Goal: Task Accomplishment & Management: Use online tool/utility

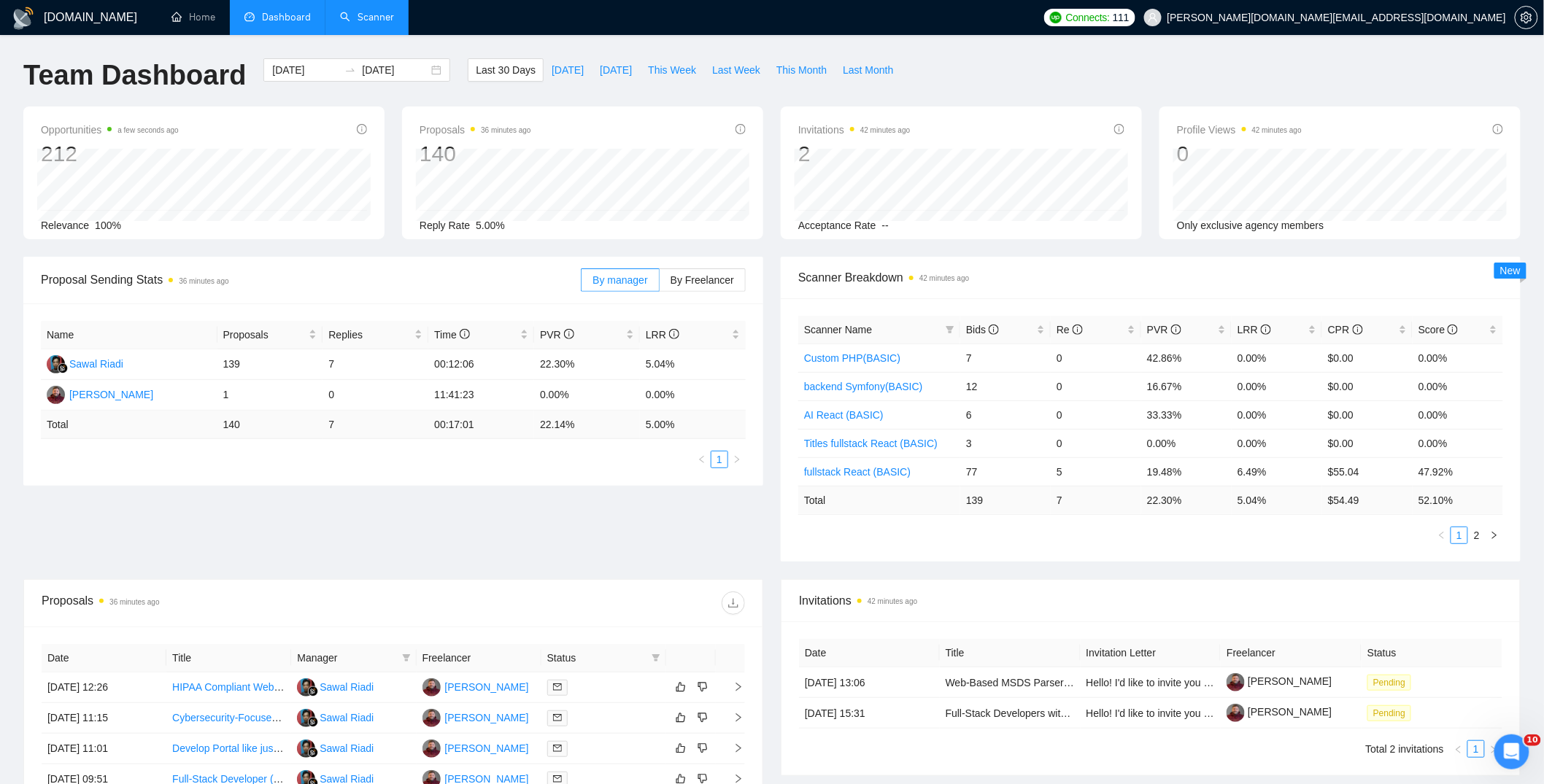
click at [366, 11] on link "Scanner" at bounding box center [367, 17] width 54 height 13
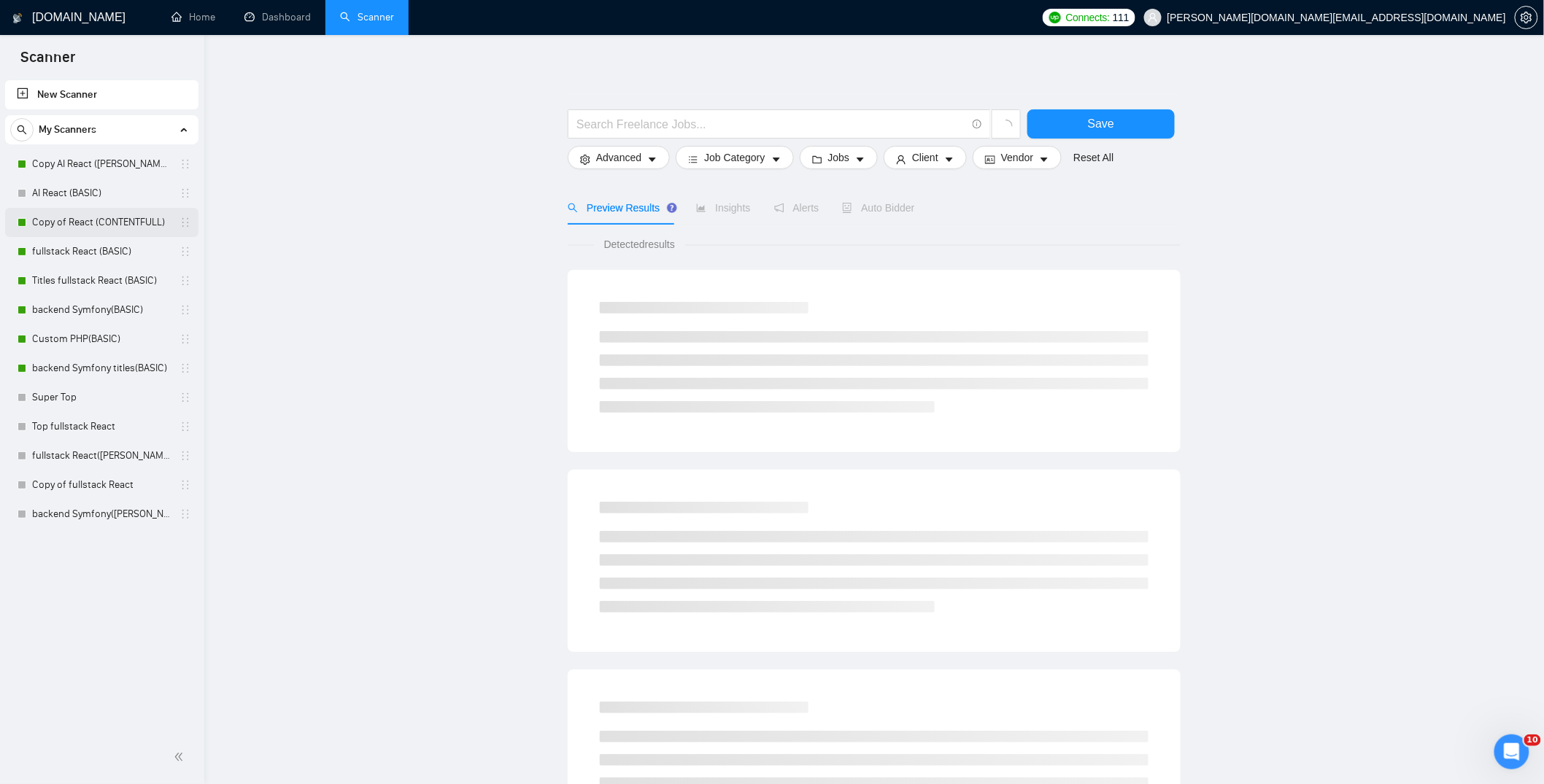
click at [73, 220] on link "Copy of React (CONTENTFULL)" at bounding box center [101, 223] width 139 height 30
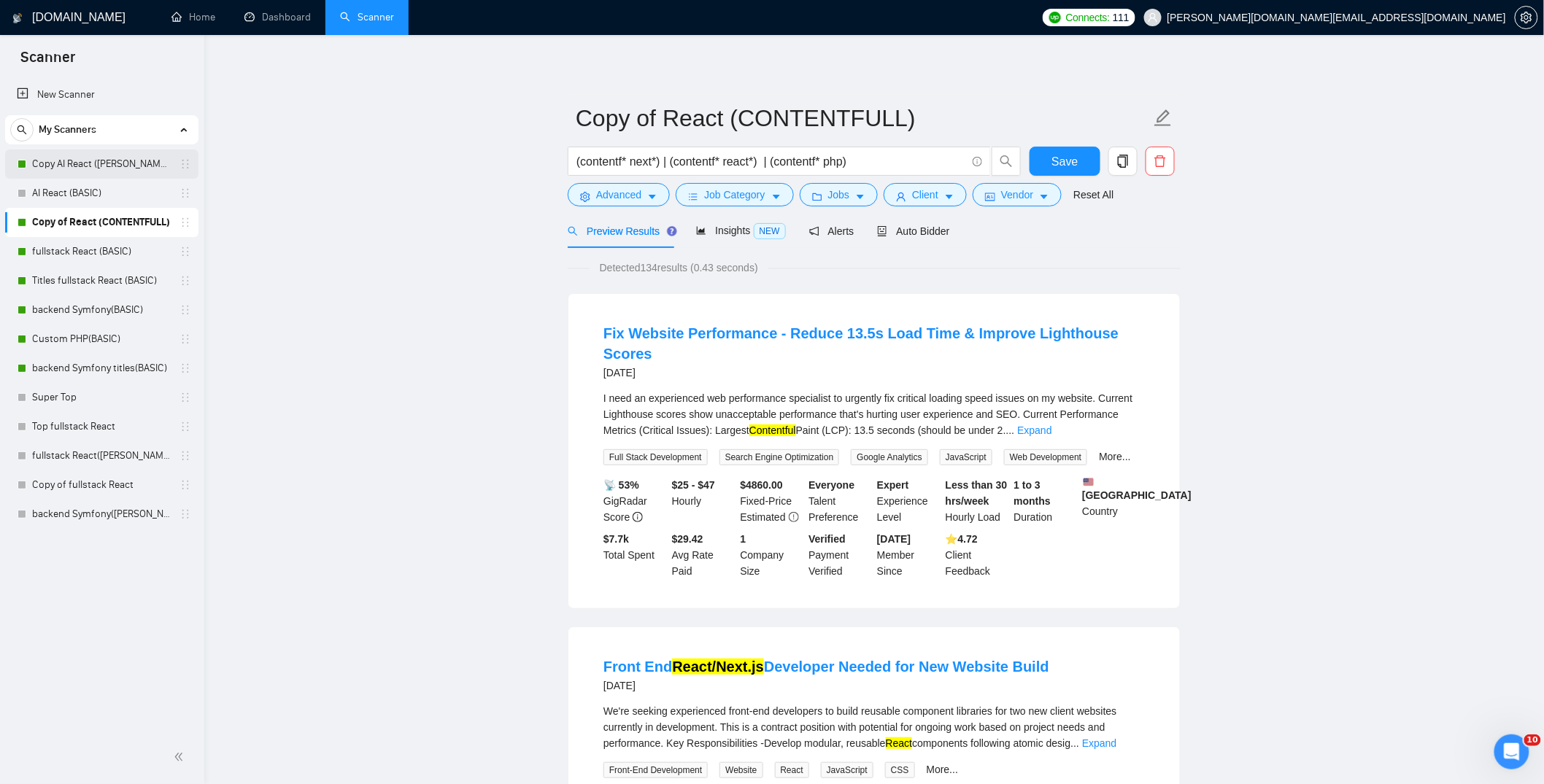
click at [99, 172] on link "Copy AI React ([PERSON_NAME])" at bounding box center [101, 164] width 139 height 30
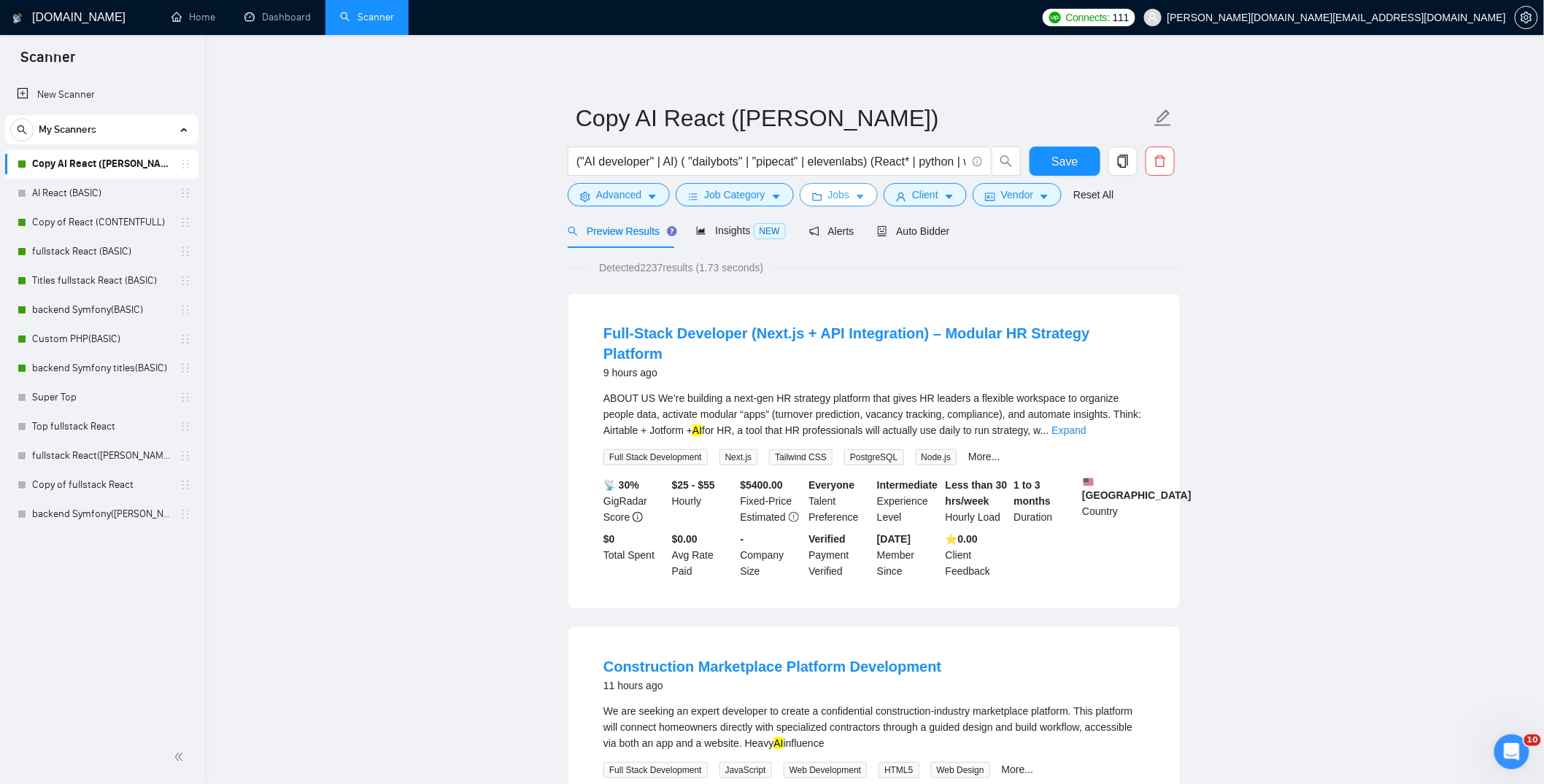
click at [834, 191] on span "Jobs" at bounding box center [839, 195] width 21 height 16
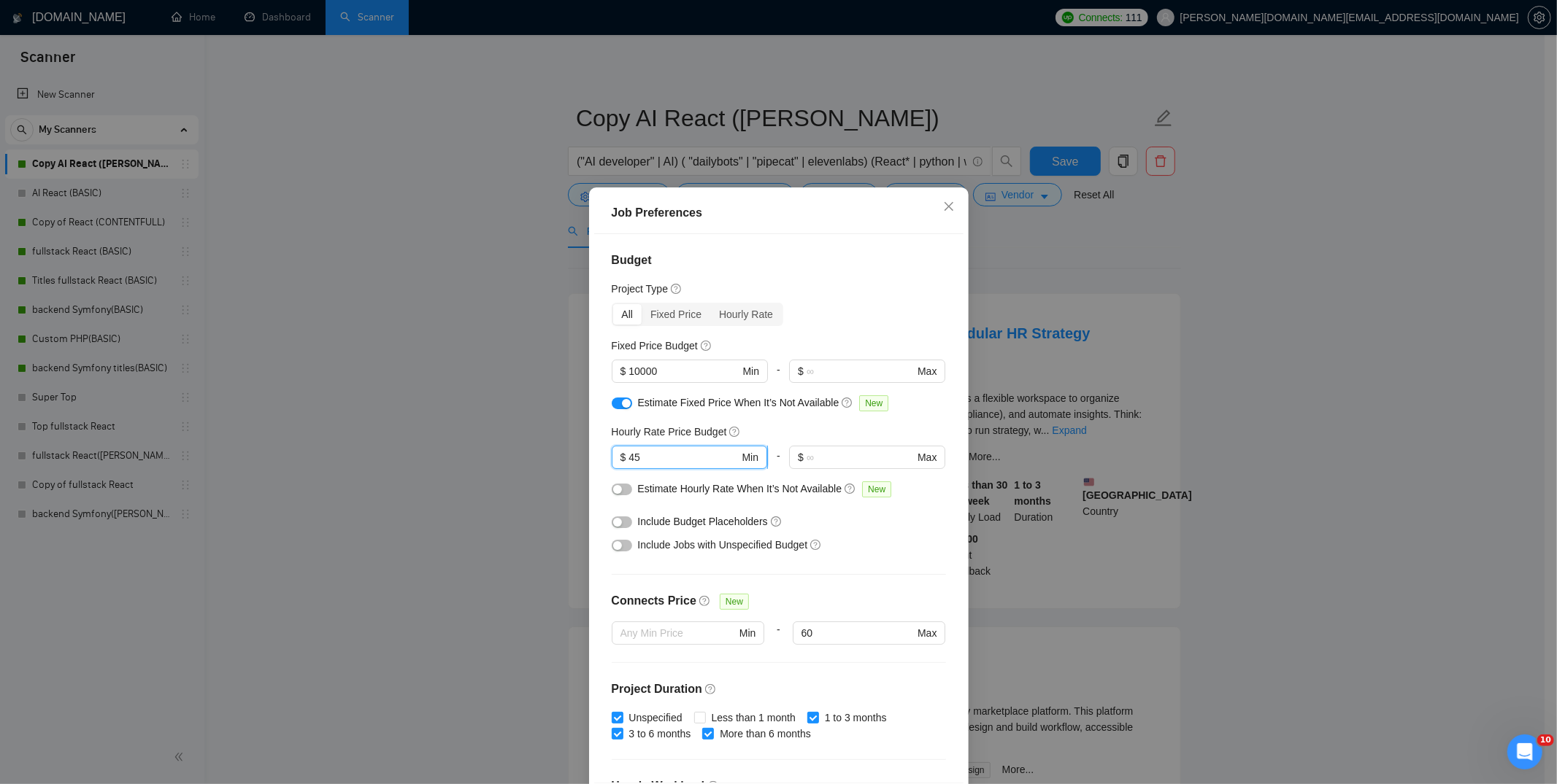
click at [630, 459] on input "45" at bounding box center [683, 458] width 110 height 16
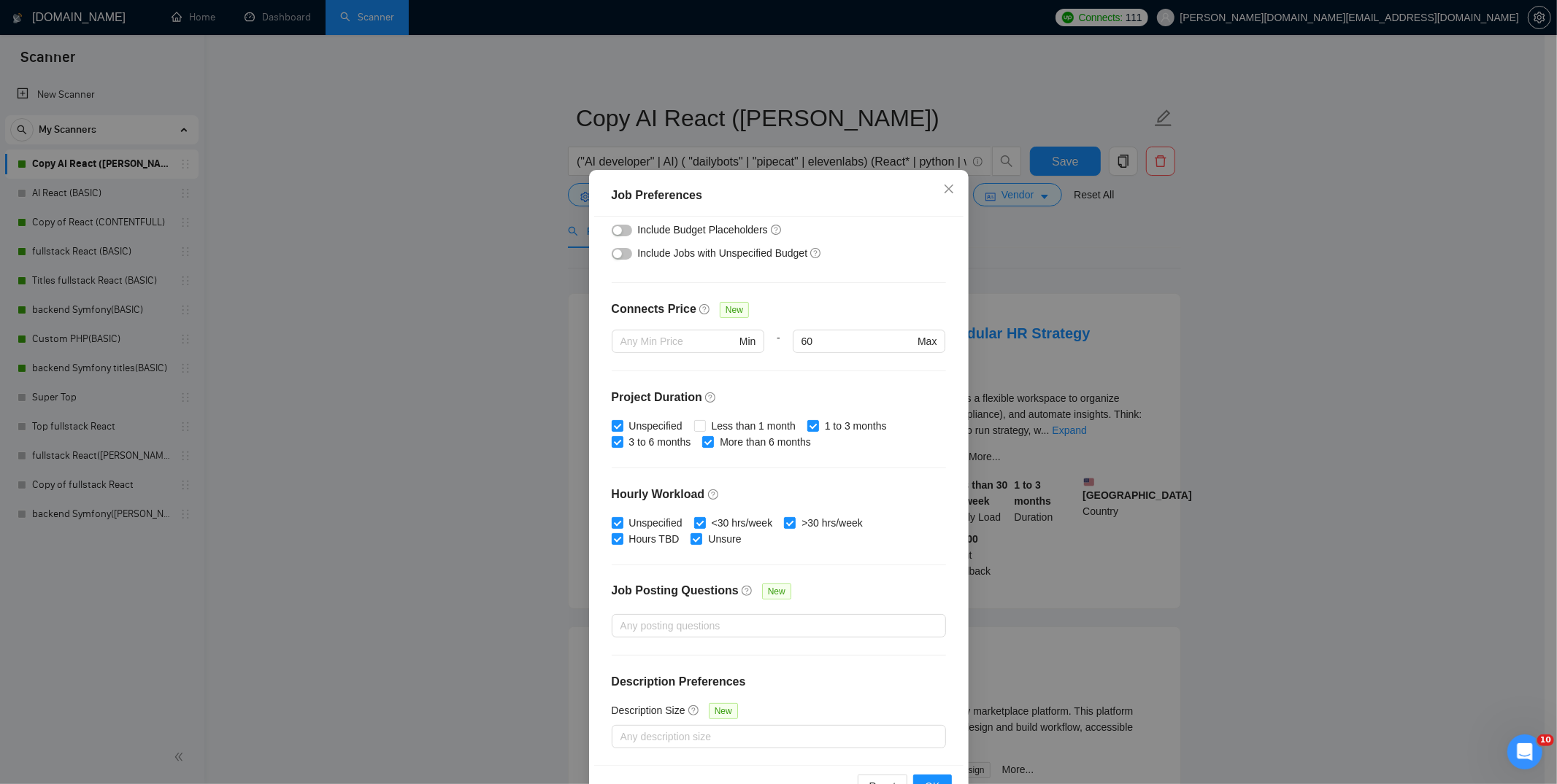
scroll to position [63, 0]
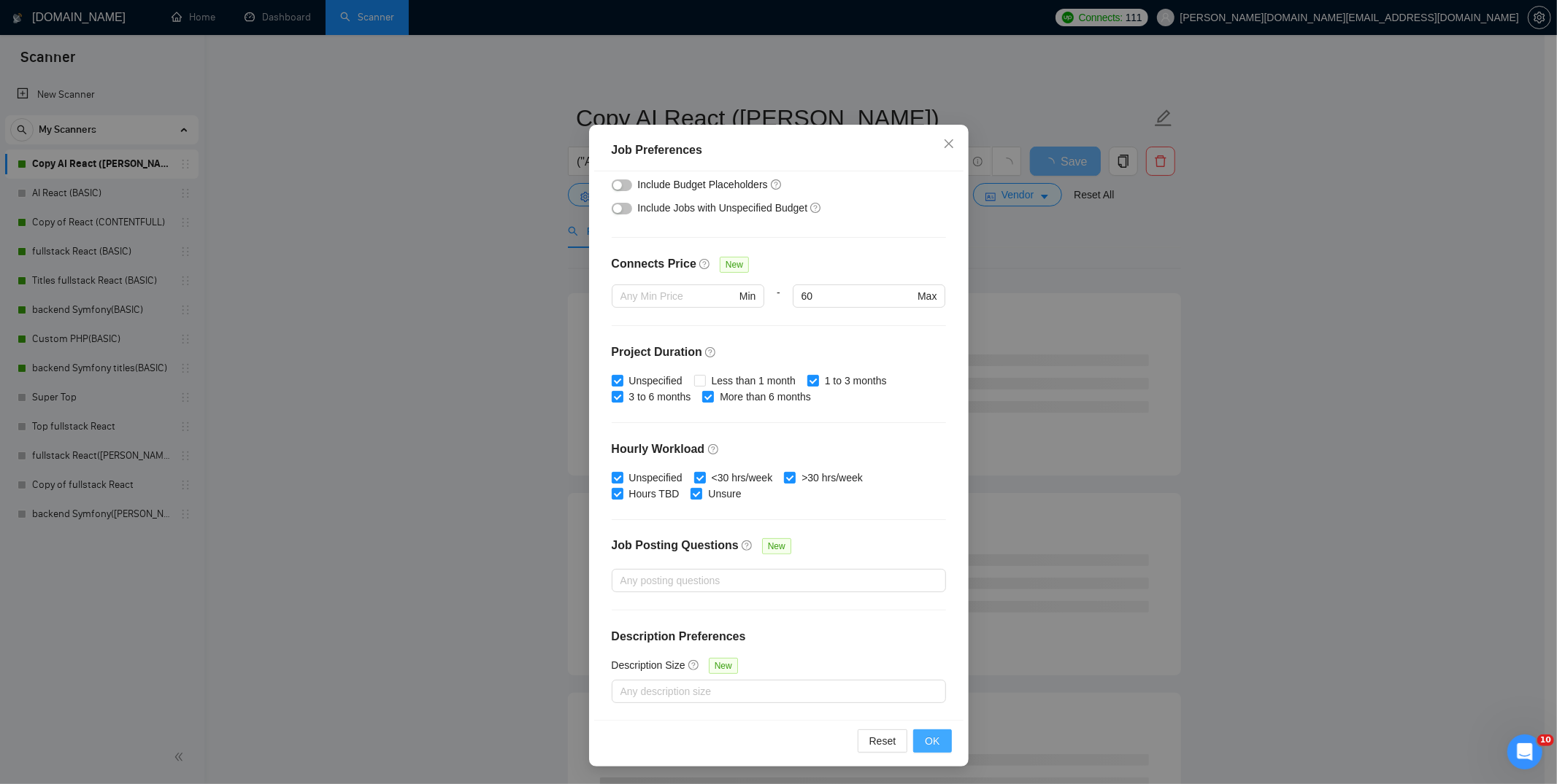
type input "40"
click at [928, 739] on span "OK" at bounding box center [932, 741] width 14 height 16
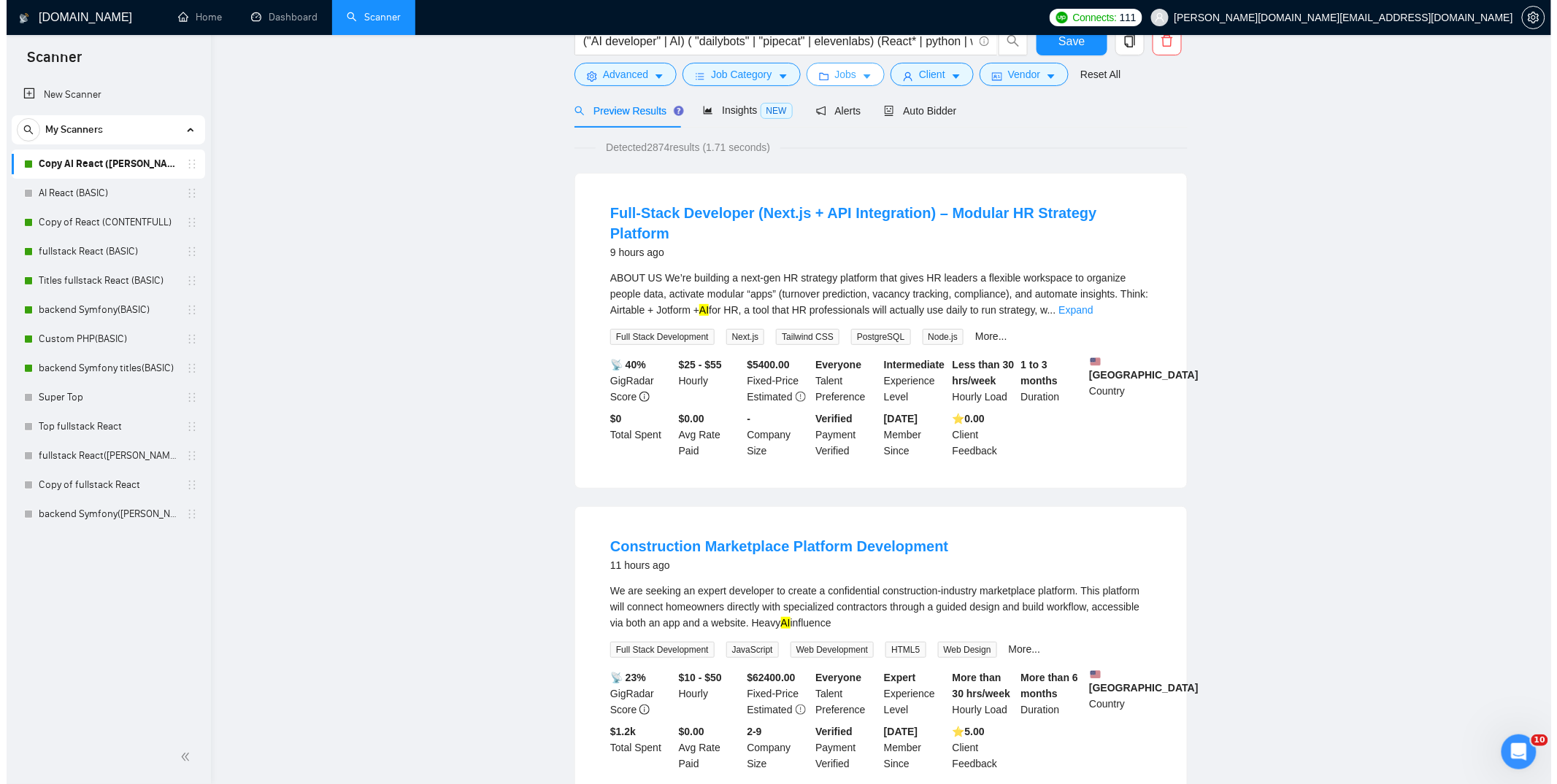
scroll to position [0, 0]
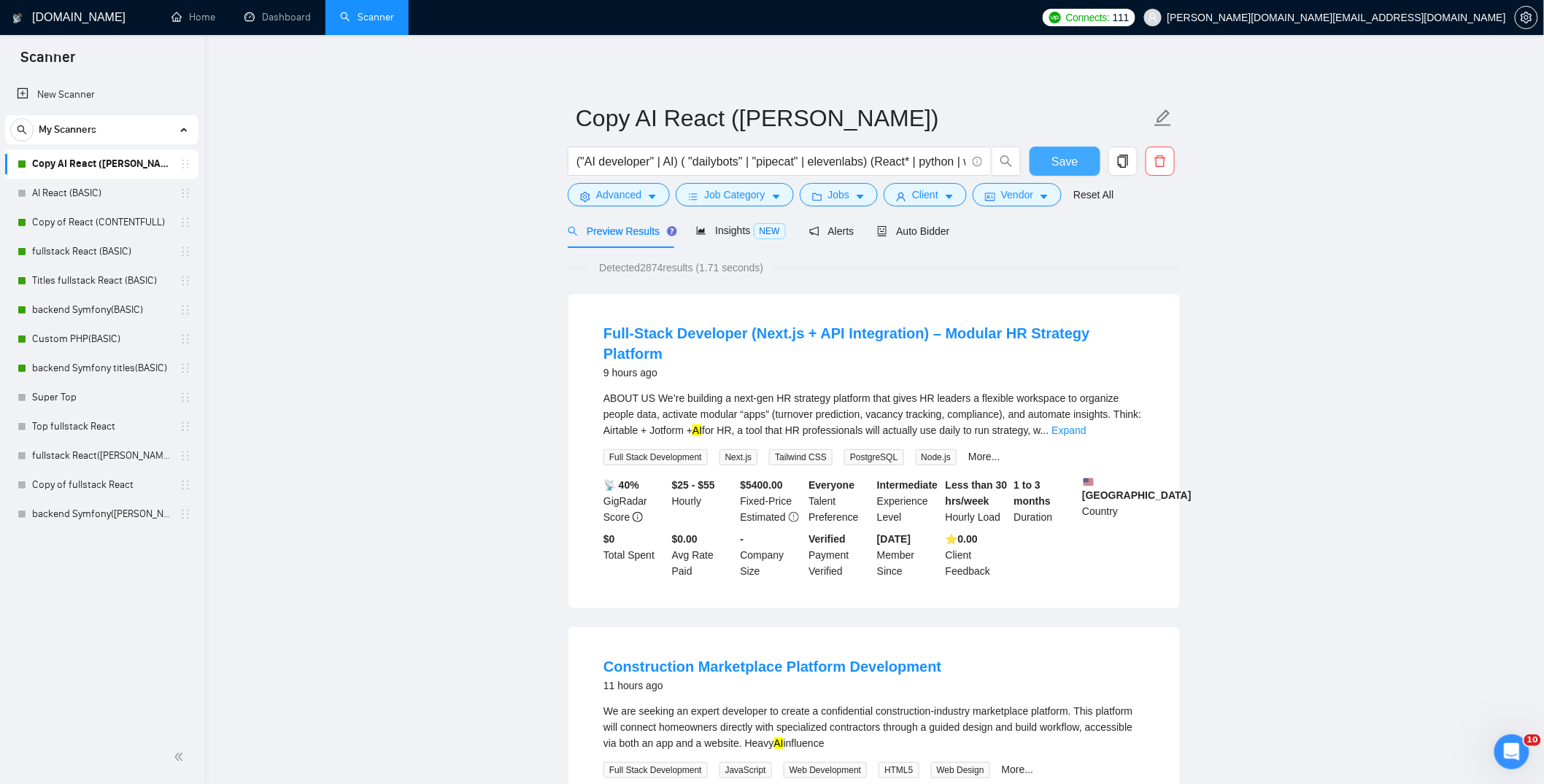
click at [1061, 154] on span "Save" at bounding box center [1064, 162] width 26 height 18
click at [84, 252] on link "fullstack React (BASIC)" at bounding box center [101, 251] width 139 height 30
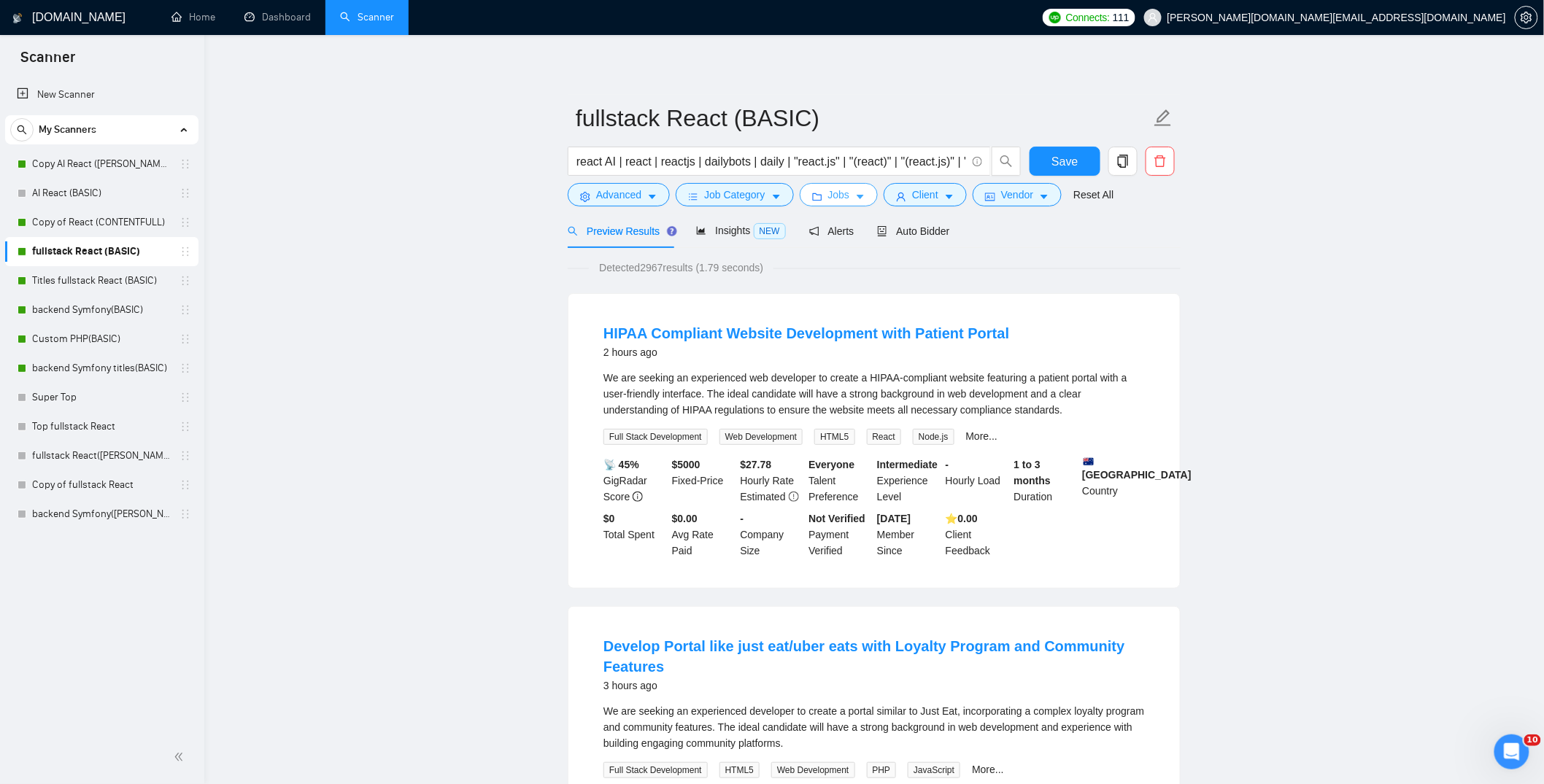
click at [848, 193] on span "Jobs" at bounding box center [839, 195] width 21 height 16
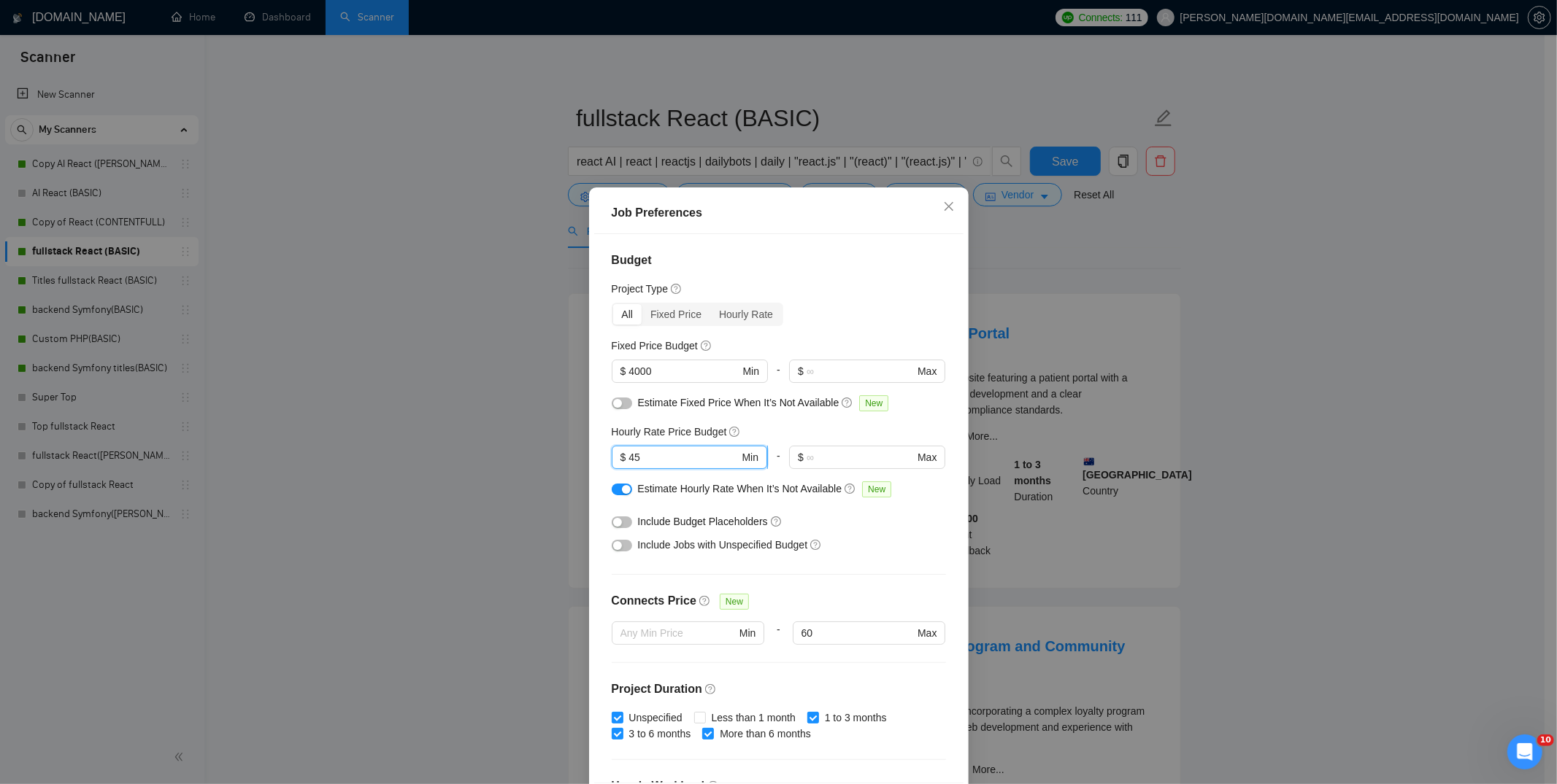
drag, startPoint x: 640, startPoint y: 459, endPoint x: 632, endPoint y: 456, distance: 8.5
click at [632, 456] on input "45" at bounding box center [683, 458] width 110 height 16
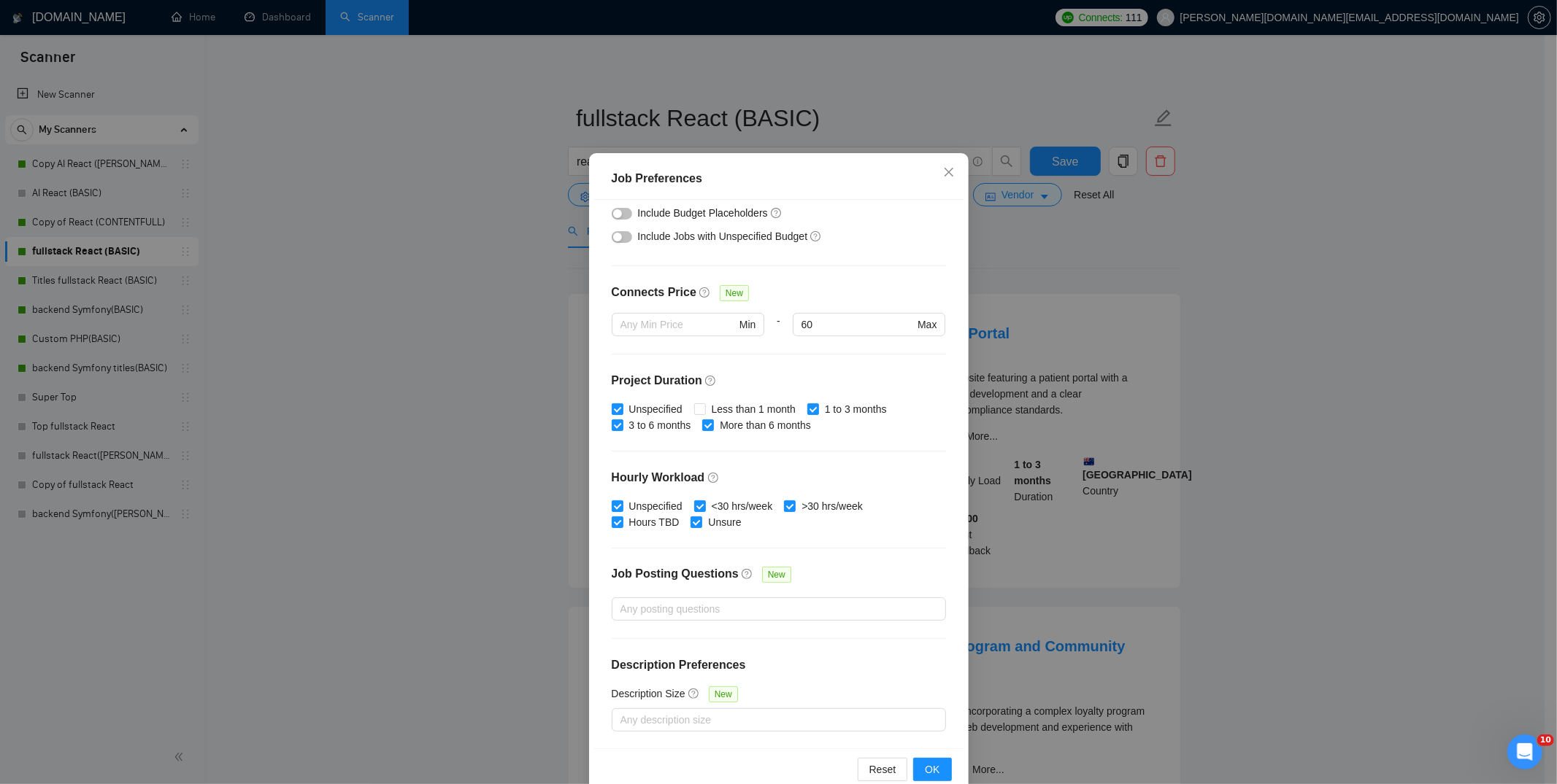
scroll to position [63, 0]
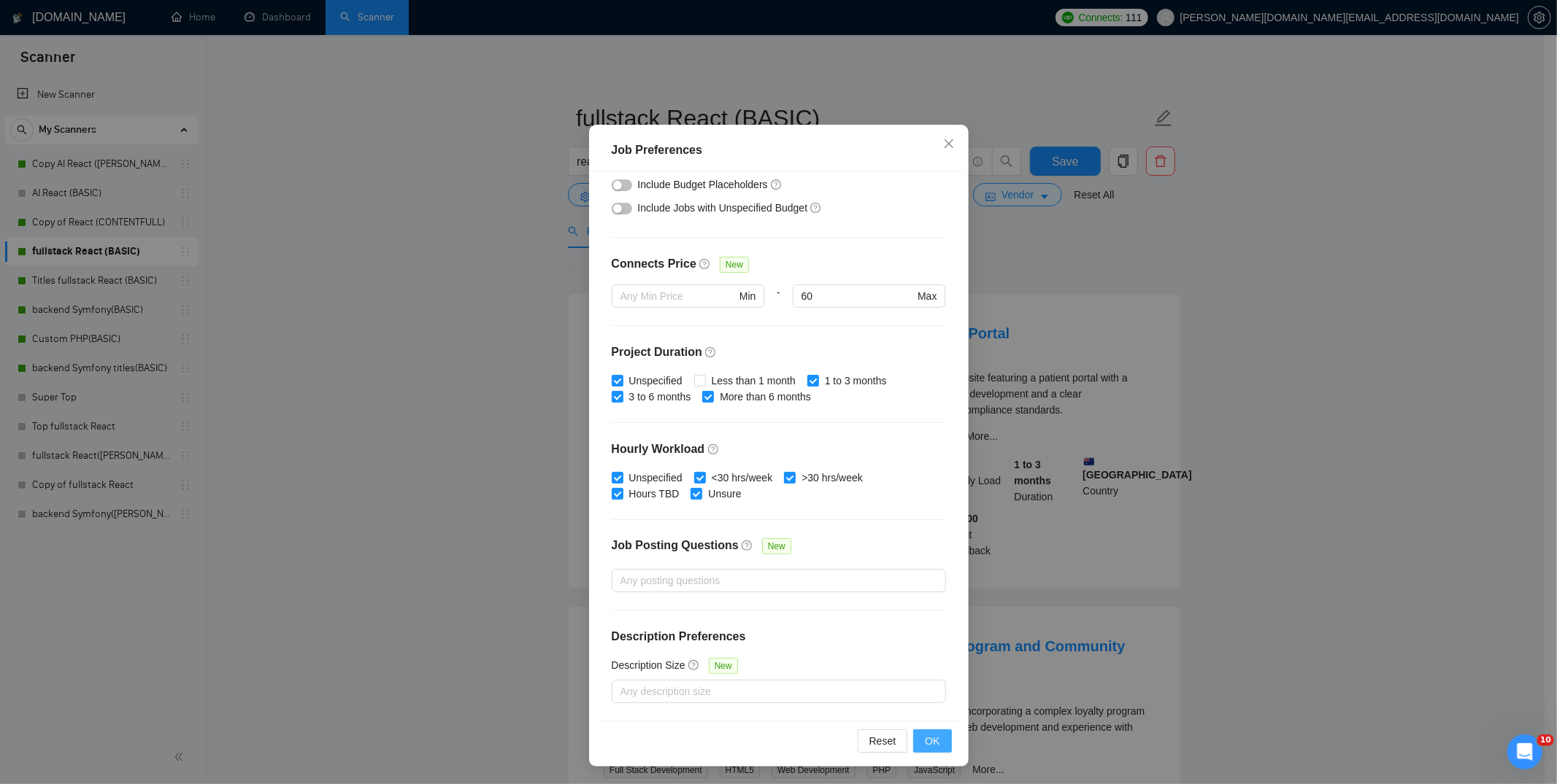
type input "40"
click at [937, 744] on button "OK" at bounding box center [932, 741] width 38 height 23
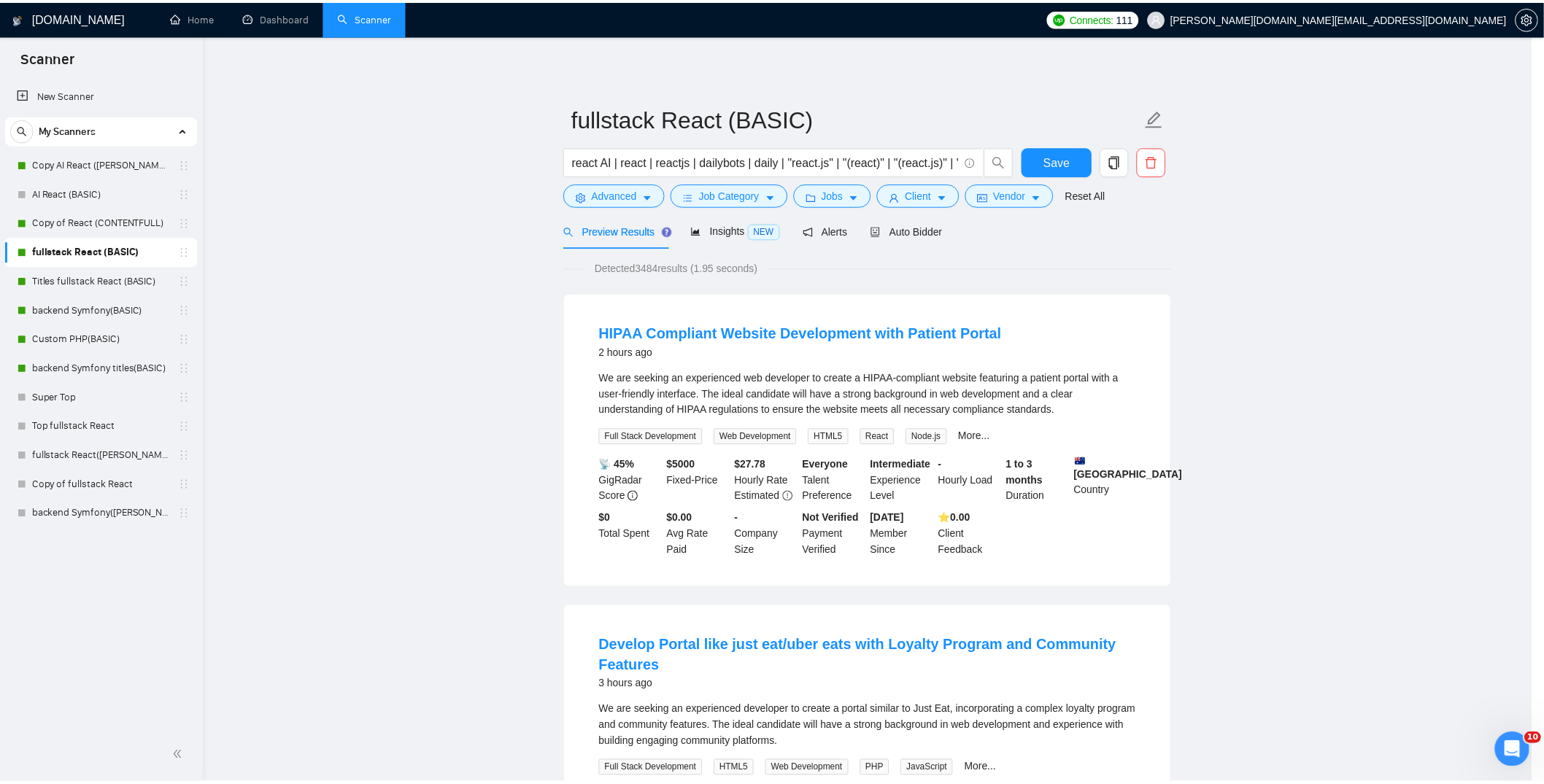
scroll to position [0, 0]
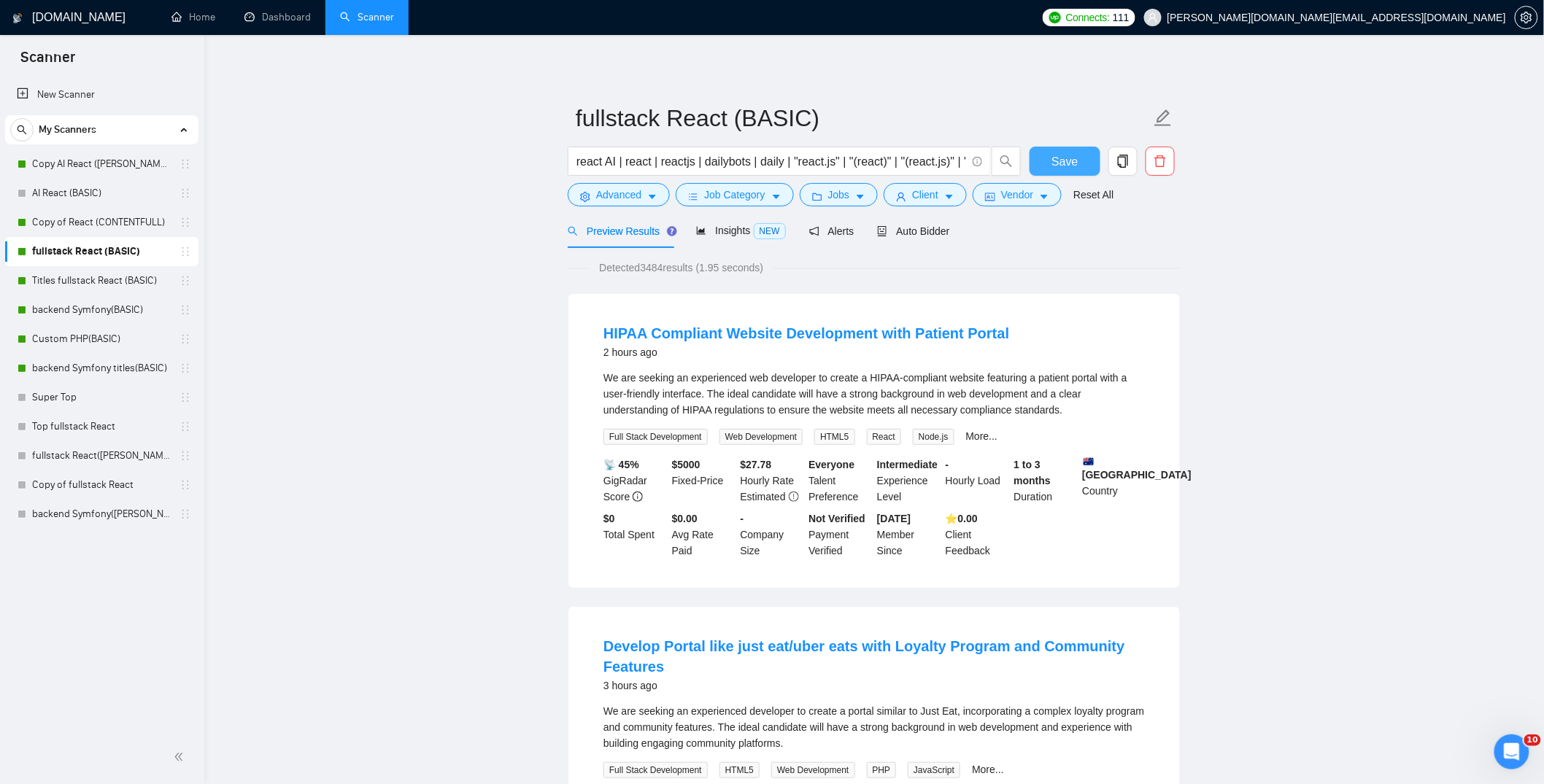
click at [1061, 168] on span "Save" at bounding box center [1064, 162] width 26 height 18
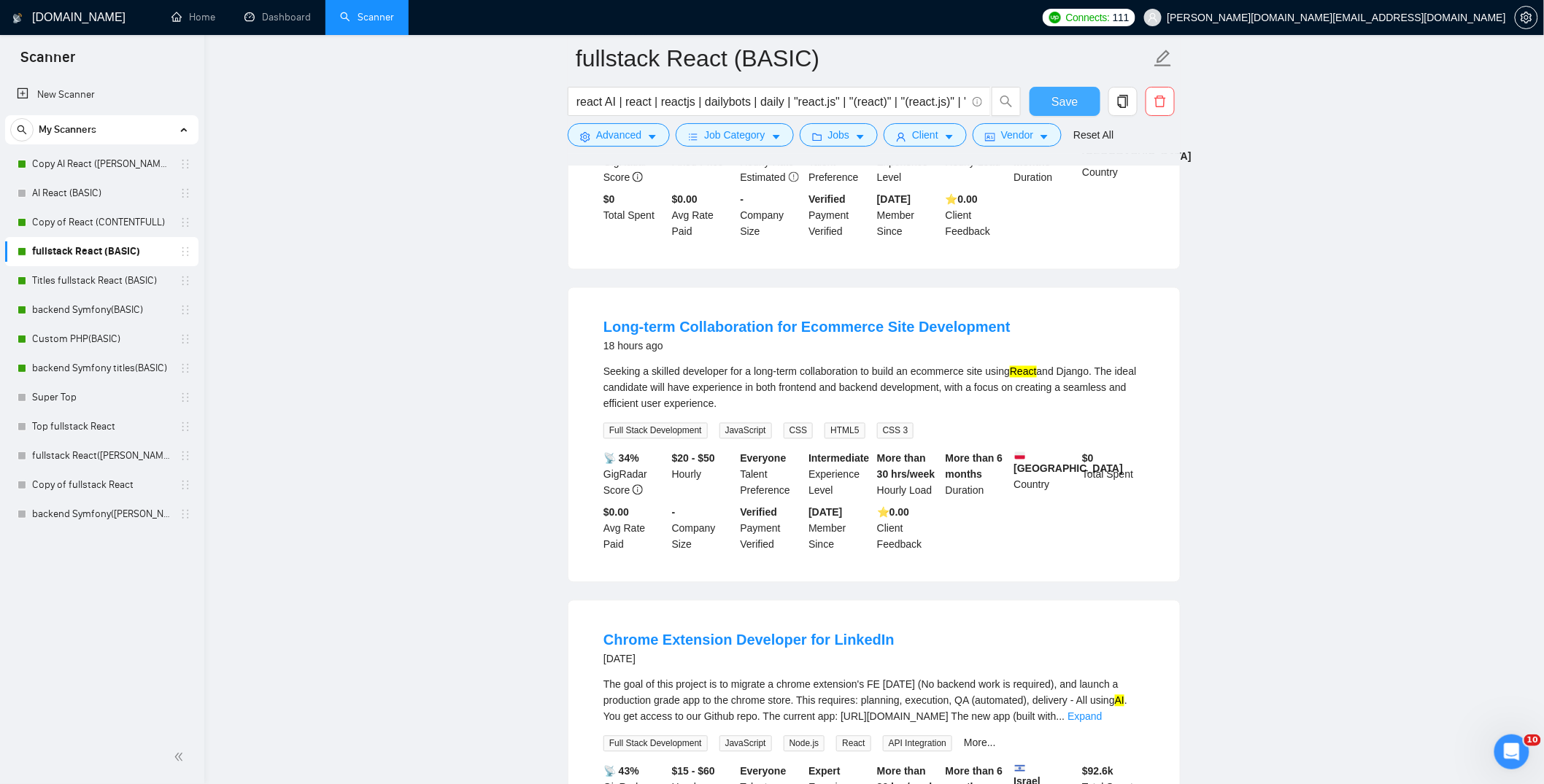
scroll to position [1256, 0]
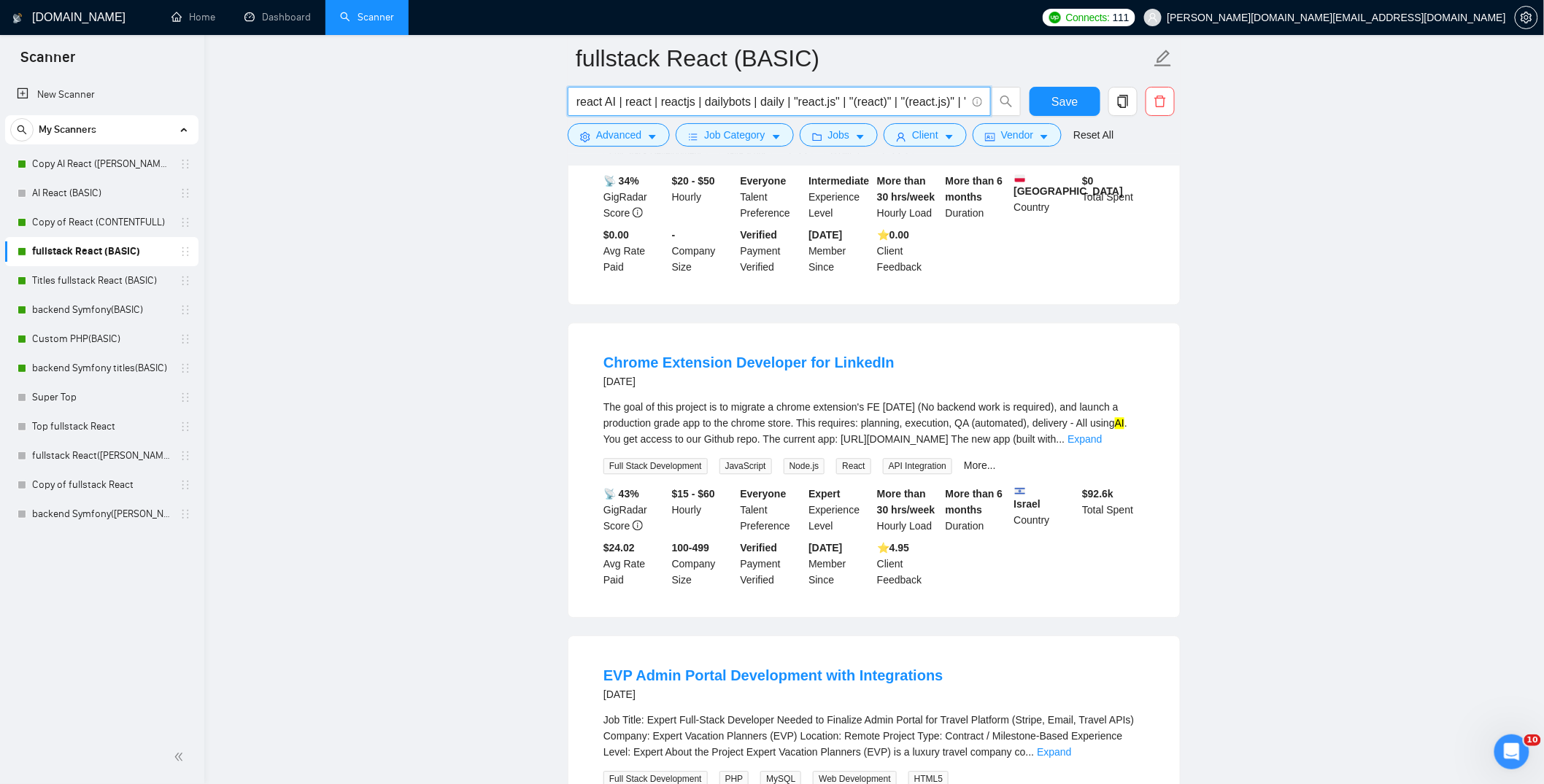
click at [829, 102] on input "react AI | react | reactjs | dailybots | daily | "react.js" | "(react)" | "(rea…" at bounding box center [772, 102] width 390 height 18
drag, startPoint x: 897, startPoint y: 107, endPoint x: 981, endPoint y: 114, distance: 84.3
click at [981, 114] on span "react AI | react | reactjs | dailybots | daily | "react.js" | "(react)" | "(rea…" at bounding box center [779, 101] width 423 height 30
click at [899, 105] on input "react AI | react | reactjs | dailybots | daily | "react.js" | "(react)" | "(rea…" at bounding box center [772, 102] width 390 height 18
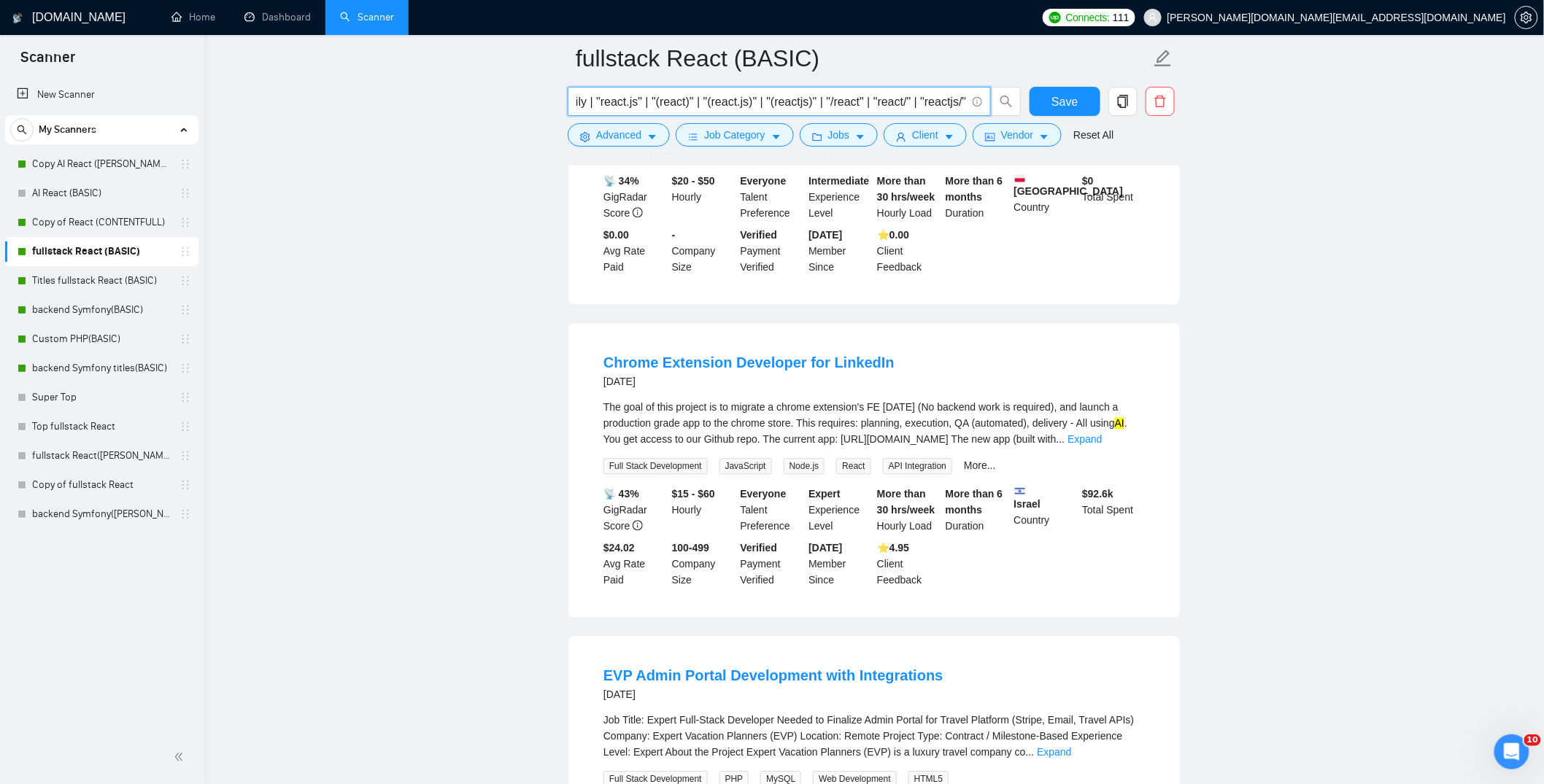
drag, startPoint x: 887, startPoint y: 104, endPoint x: 986, endPoint y: 113, distance: 99.4
click at [986, 113] on span "react AI | react | reactjs | dailybots | daily | "react.js" | "(react)" | "(rea…" at bounding box center [779, 101] width 423 height 30
click at [737, 97] on input "react AI | react | reactjs | dailybots | daily | "react.js" | "(react)" | "(rea…" at bounding box center [772, 102] width 390 height 18
drag, startPoint x: 645, startPoint y: 101, endPoint x: 529, endPoint y: 105, distance: 116.1
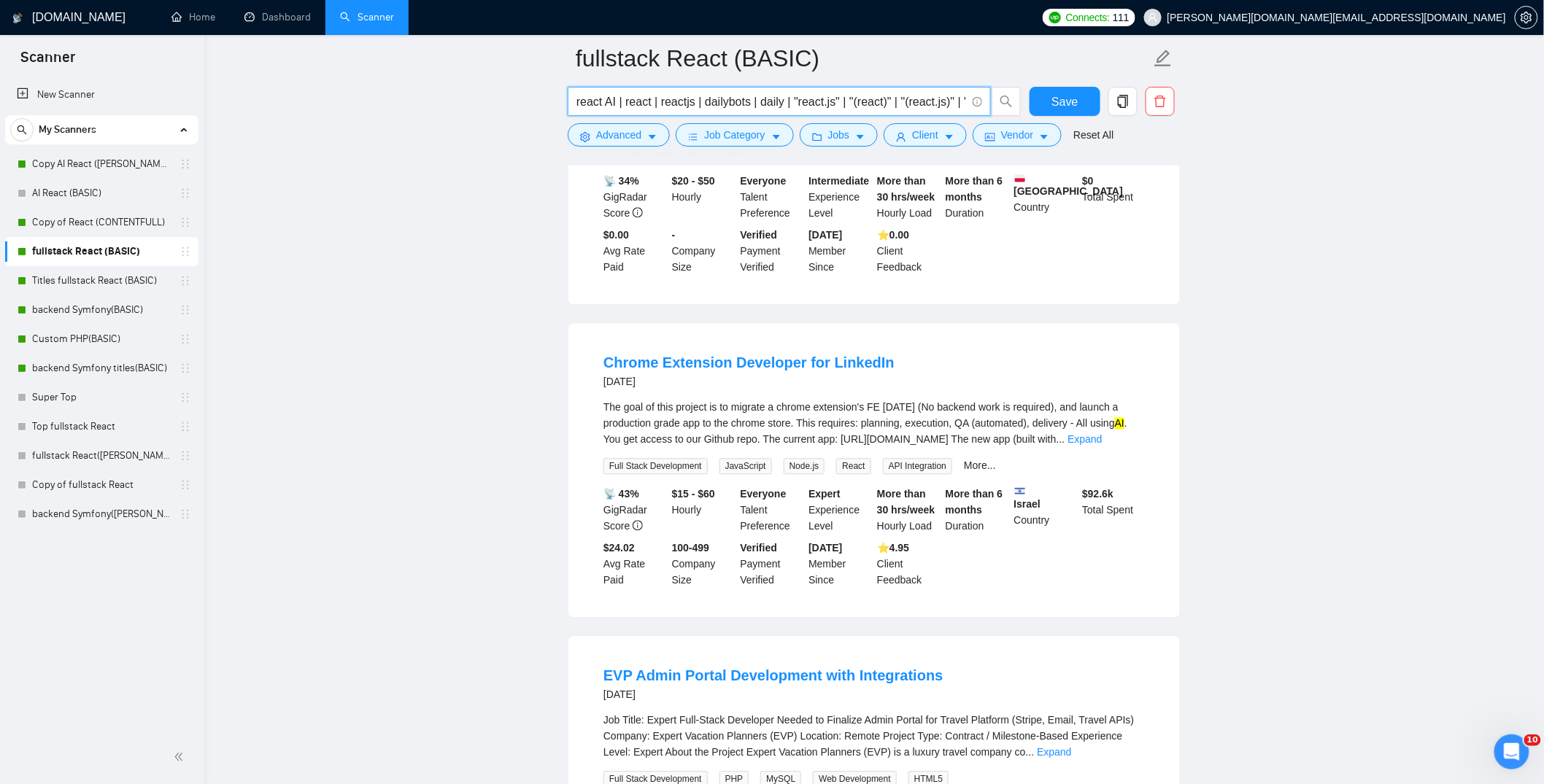
click at [529, 105] on main "fullstack React (BASIC) react AI | react | reactjs | dailybots | daily | "react…" at bounding box center [874, 502] width 1293 height 3399
click at [577, 101] on input "react AI | react | reactjs | dailybots | daily | "react.js" | "(react)" | "(rea…" at bounding box center [772, 102] width 390 height 18
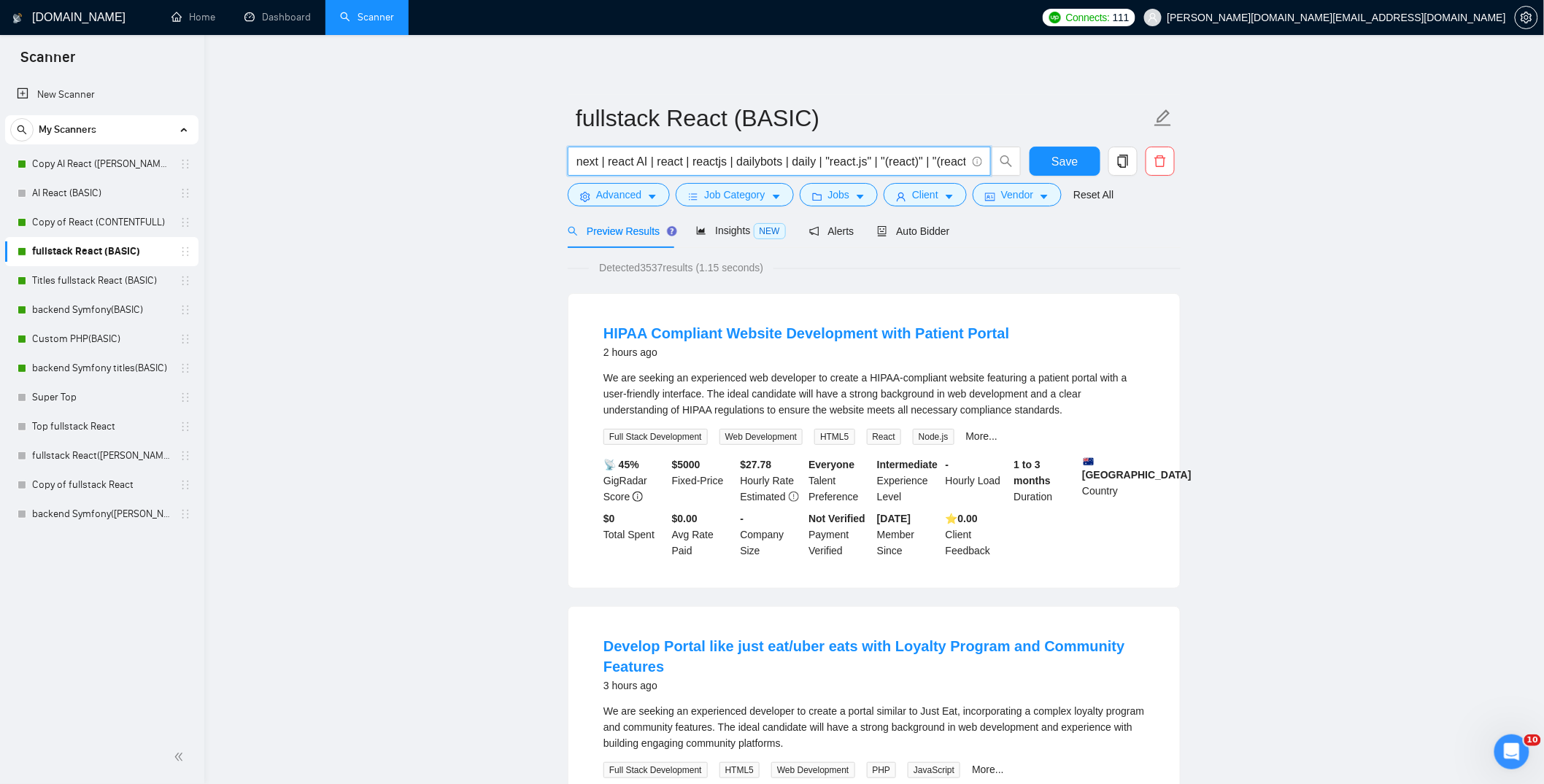
drag, startPoint x: 1052, startPoint y: 161, endPoint x: 416, endPoint y: 254, distance: 642.8
click at [605, 162] on input "next | react AI | react | reactjs | dailybots | daily | "react.js" | "(react)" …" at bounding box center [772, 162] width 390 height 18
drag, startPoint x: 608, startPoint y: 161, endPoint x: 518, endPoint y: 164, distance: 90.0
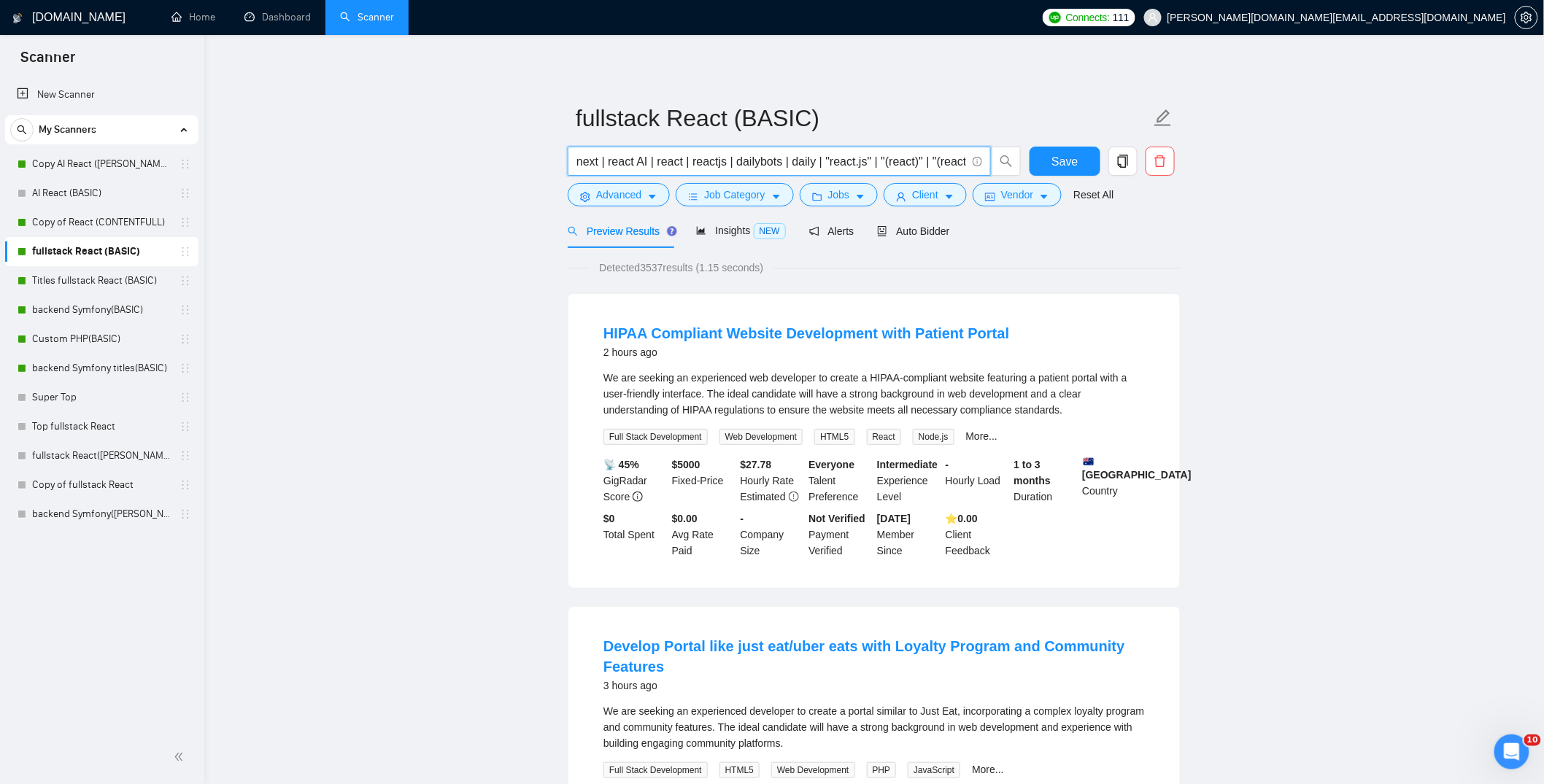
paste input "next |"
drag, startPoint x: 879, startPoint y: 160, endPoint x: 831, endPoint y: 163, distance: 48.1
click at [831, 163] on input "next | react AI | react | reactjs | dailybots | daily | "react.js" | "(react)" …" at bounding box center [772, 162] width 390 height 18
drag, startPoint x: 600, startPoint y: 163, endPoint x: 606, endPoint y: 173, distance: 11.7
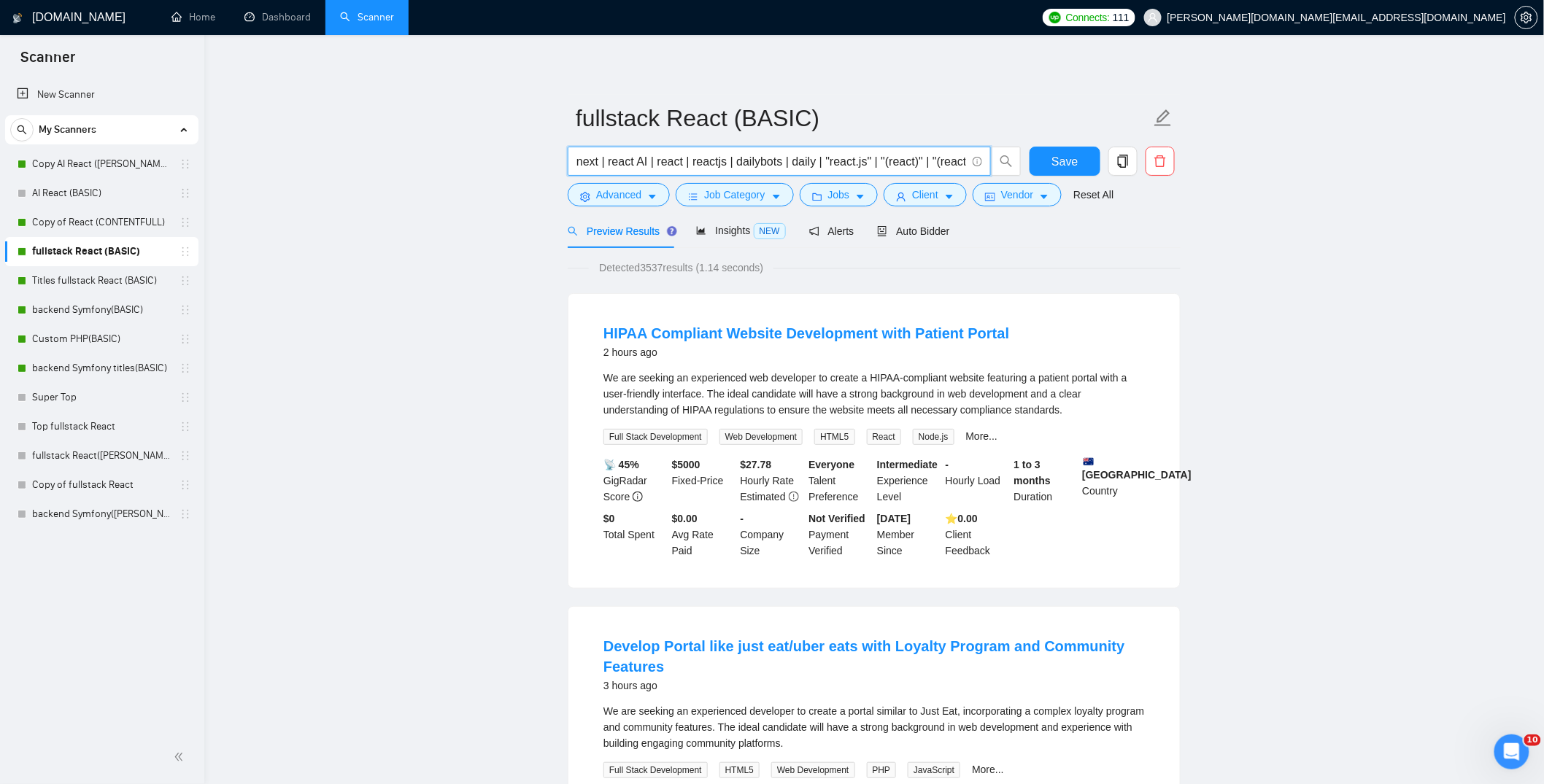
click at [600, 163] on input "next | react AI | react | reactjs | dailybots | daily | "react.js" | "(react)" …" at bounding box center [772, 162] width 390 height 18
paste input ""react.js""
click at [600, 159] on input "next "react.js" | react AI | react | reactjs | dailybots | daily | "react.js" |…" at bounding box center [772, 162] width 390 height 18
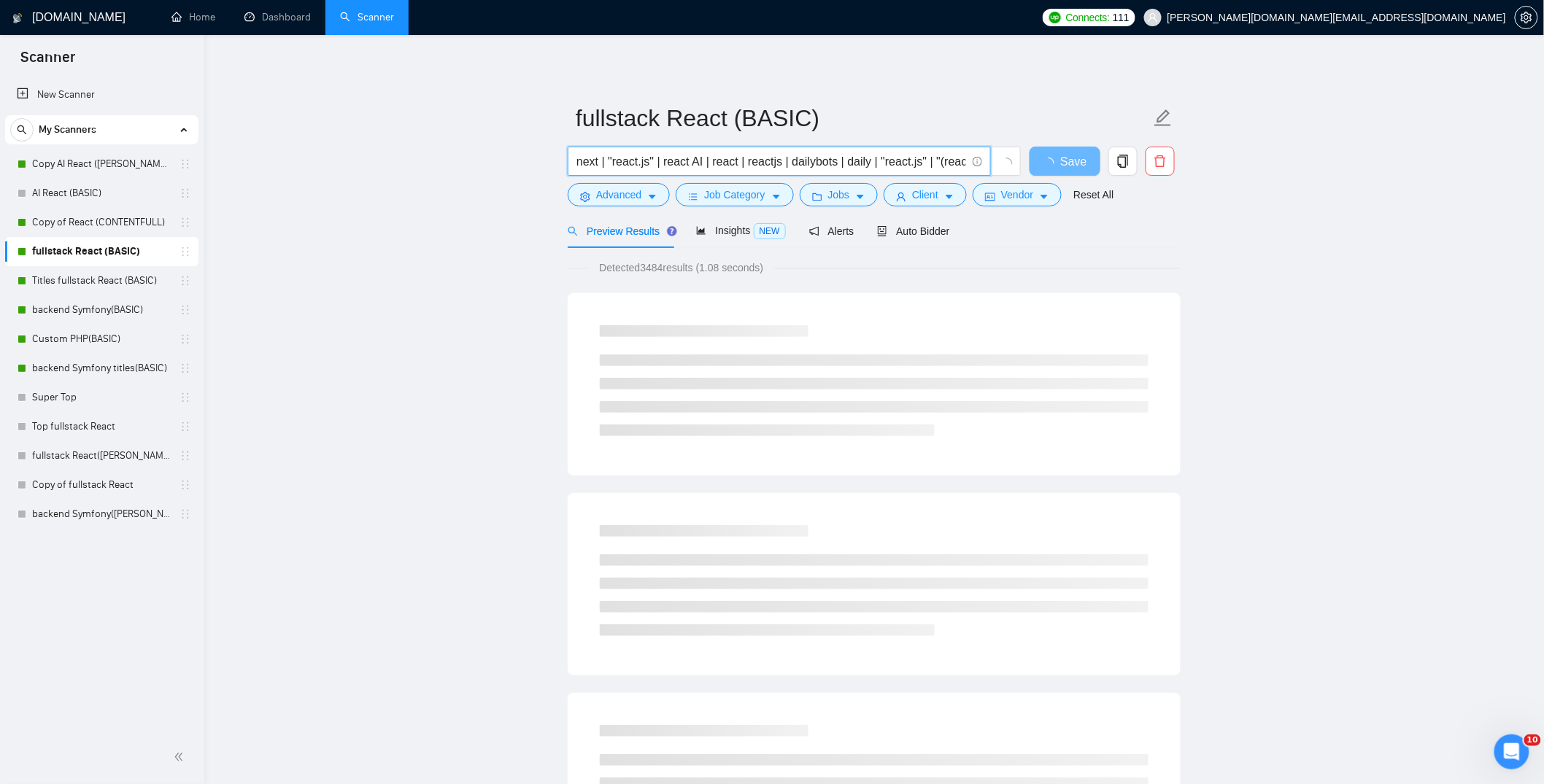
click at [628, 162] on input "next | "react.js" | react AI | react | reactjs | dailybots | daily | "react.js"…" at bounding box center [772, 162] width 390 height 18
click at [629, 162] on input "next | "react.js" | react AI | react | reactjs | dailybots | daily | "react.js"…" at bounding box center [772, 162] width 390 height 18
click at [900, 156] on input "next | "next.js" | react AI | react | reactjs | dailybots | daily | "react.js" …" at bounding box center [772, 162] width 390 height 18
drag, startPoint x: 915, startPoint y: 162, endPoint x: 958, endPoint y: 165, distance: 43.1
click at [958, 165] on input "next | "next.js" | react AI | react | reactjs | dailybots | daily | "react.js" …" at bounding box center [772, 162] width 390 height 18
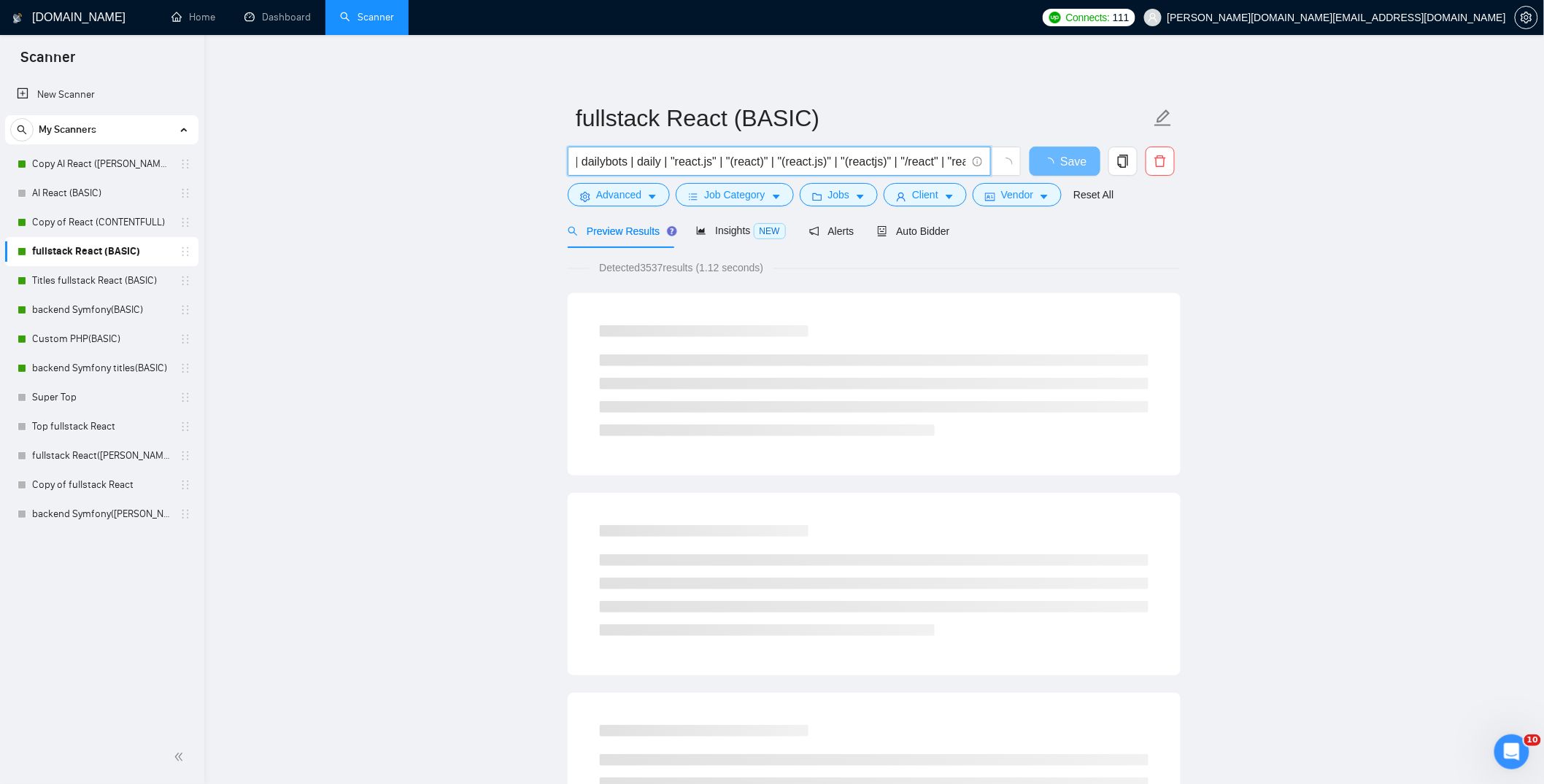
scroll to position [0, 226]
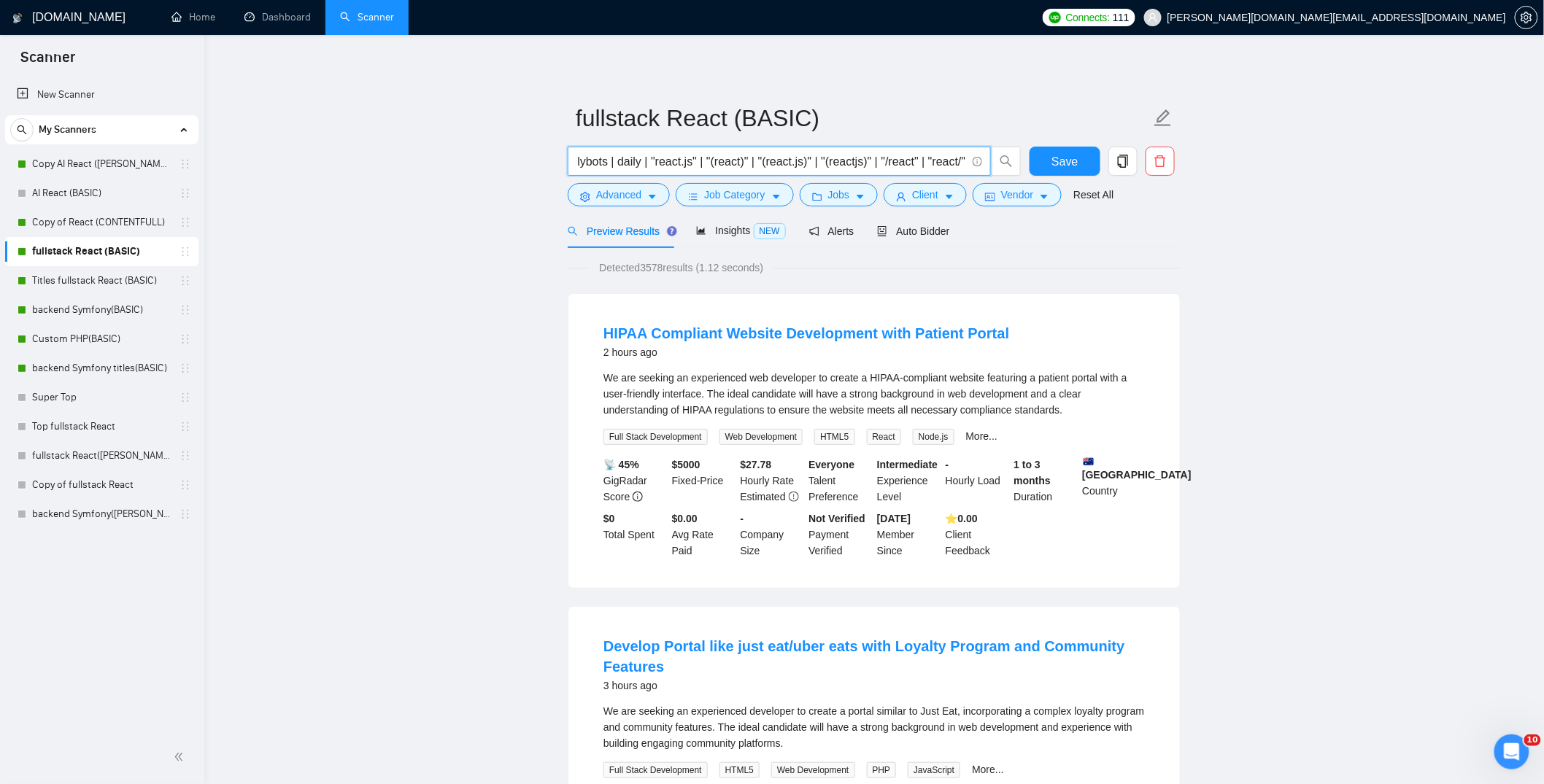
click at [918, 164] on input "next | "next.js" | react AI | react | reactjs | dailybots | daily | "react.js" …" at bounding box center [772, 162] width 390 height 18
drag, startPoint x: 901, startPoint y: 162, endPoint x: 951, endPoint y: 164, distance: 50.0
click at [952, 165] on input "next | "next.js" | react AI | react | reactjs | dailybots | daily | "react.js" …" at bounding box center [772, 162] width 390 height 18
drag, startPoint x: 752, startPoint y: 161, endPoint x: 625, endPoint y: 163, distance: 127.0
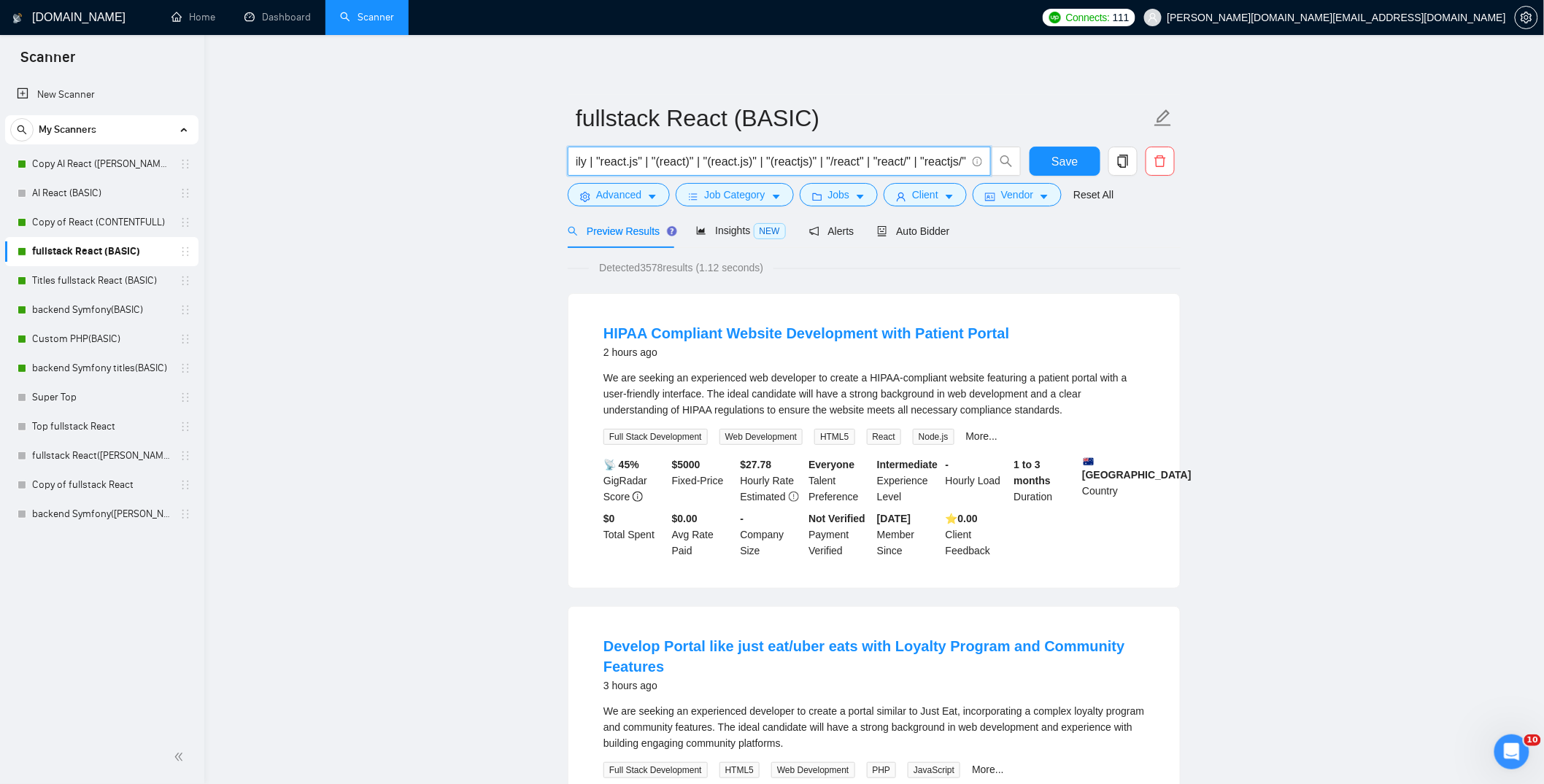
click at [625, 163] on input "next | "next.js" | react AI | react | reactjs | dailybots | daily | "react.js" …" at bounding box center [772, 162] width 390 height 18
click at [624, 164] on input "next | "next.js" | react AI | react | reactjs | dailybots | daily | "react.js" …" at bounding box center [772, 162] width 390 height 18
drag, startPoint x: 593, startPoint y: 161, endPoint x: 515, endPoint y: 156, distance: 78.2
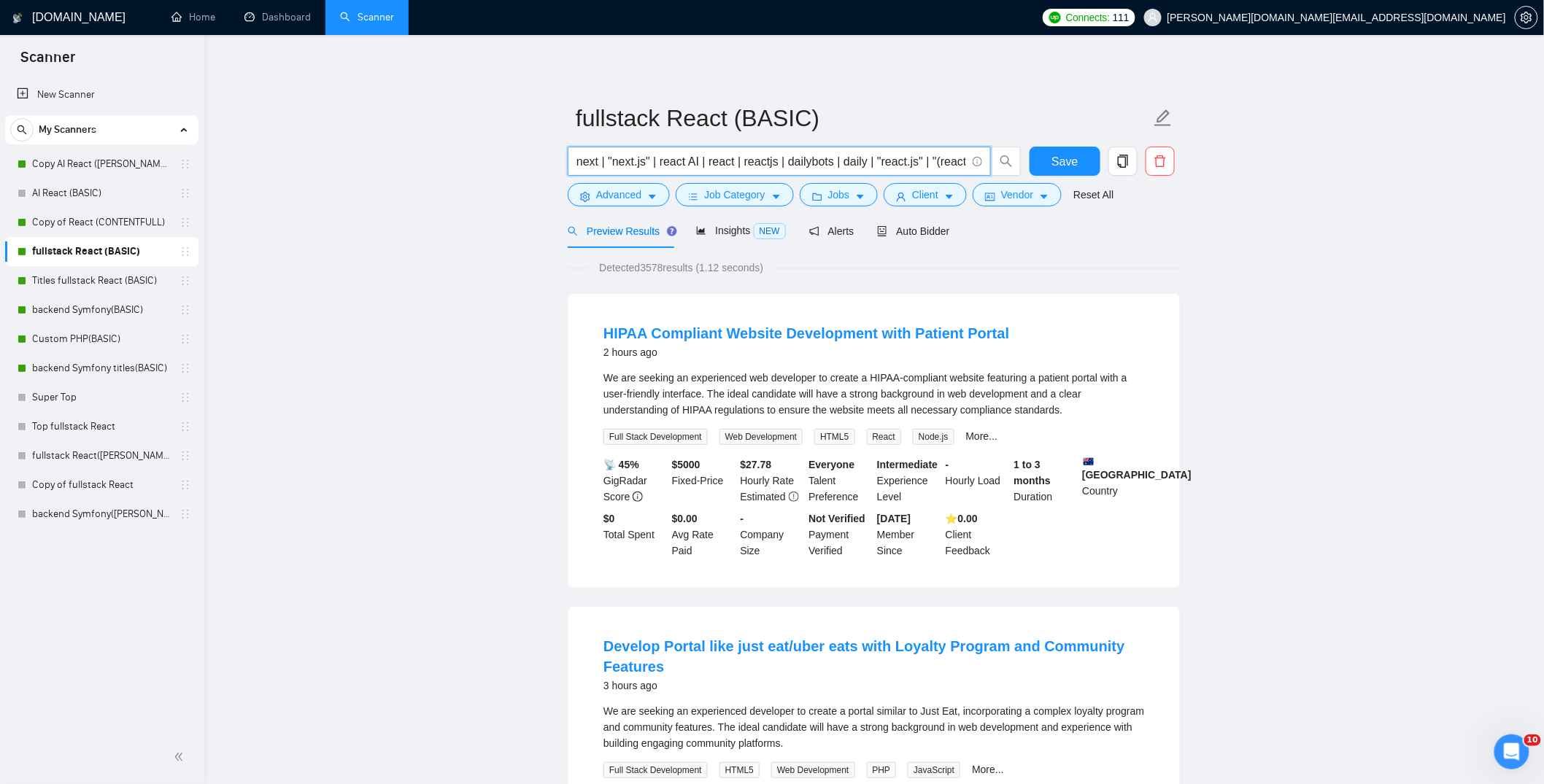
click at [578, 163] on input "next | "next.js" | react AI | react | reactjs | dailybots | daily | "react.js" …" at bounding box center [772, 162] width 390 height 18
paste input "| "(react)" | "(react.js)" |"
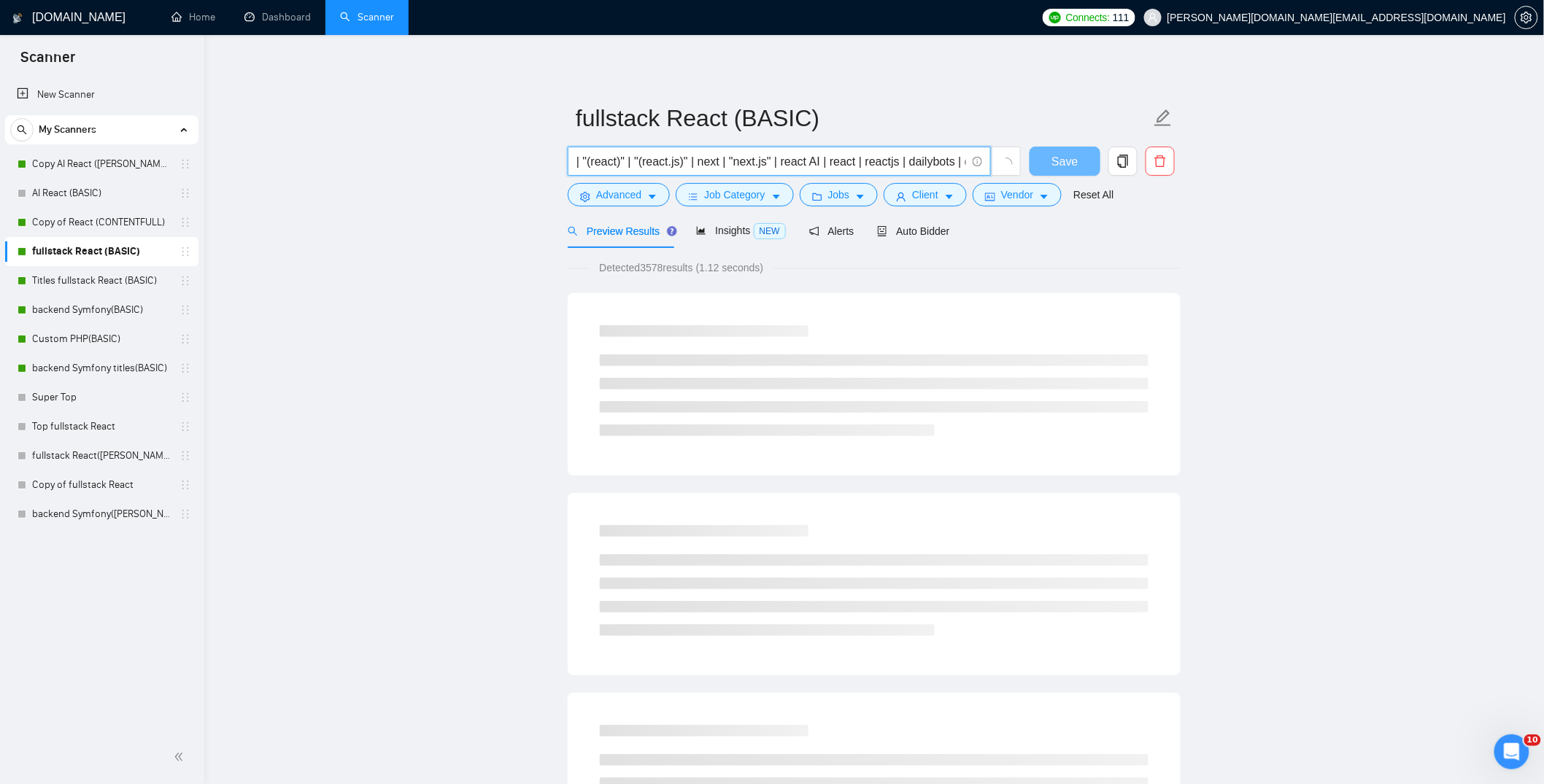
click at [688, 161] on input "| "(react)" | "(react.js)" | next | "next.js" | react AI | react | reactjs | da…" at bounding box center [772, 162] width 390 height 18
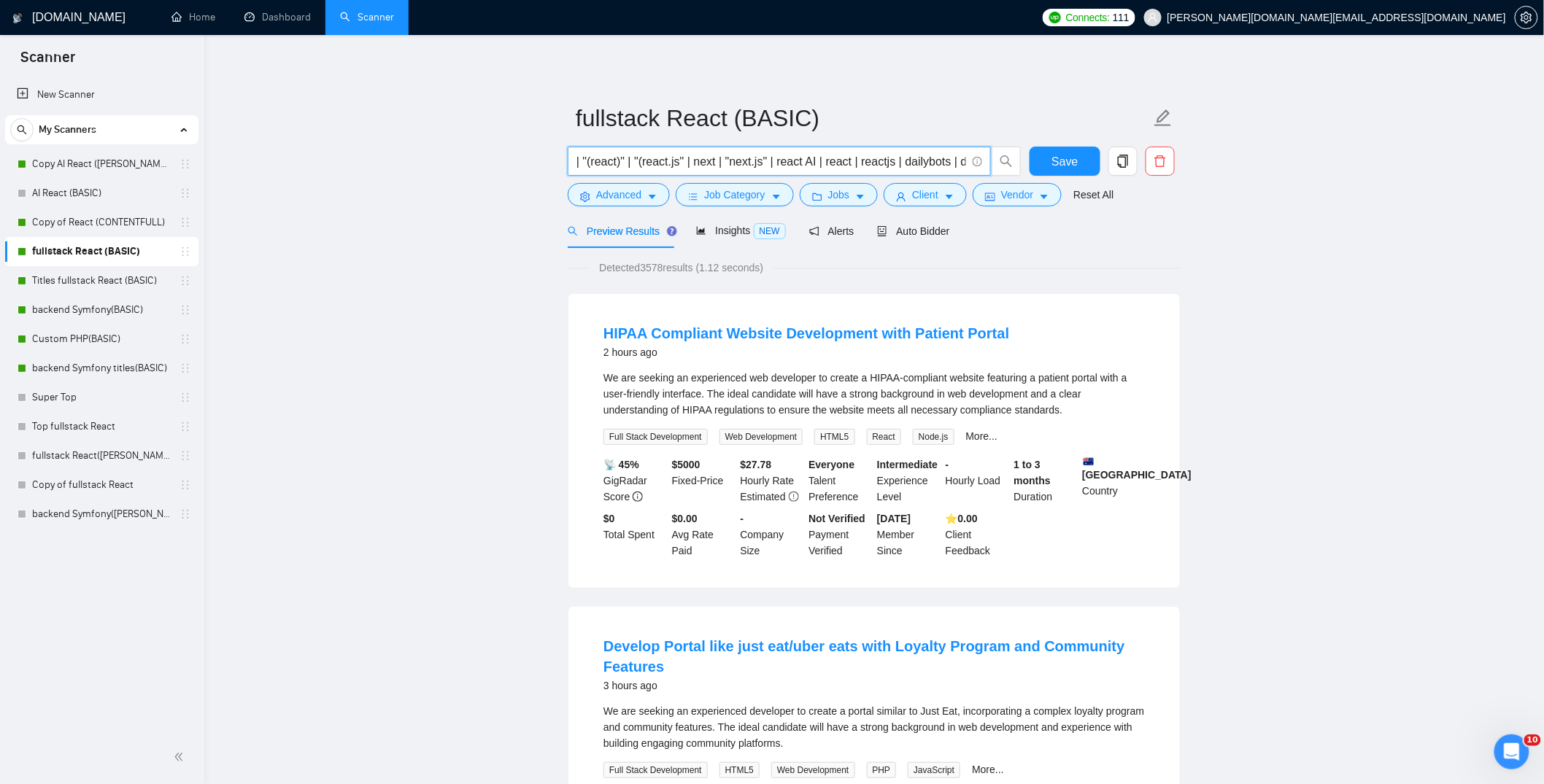
click at [592, 164] on input "| "(react)" | "(react.js" | next | "next.js" | react AI | react | reactjs | dai…" at bounding box center [772, 162] width 390 height 18
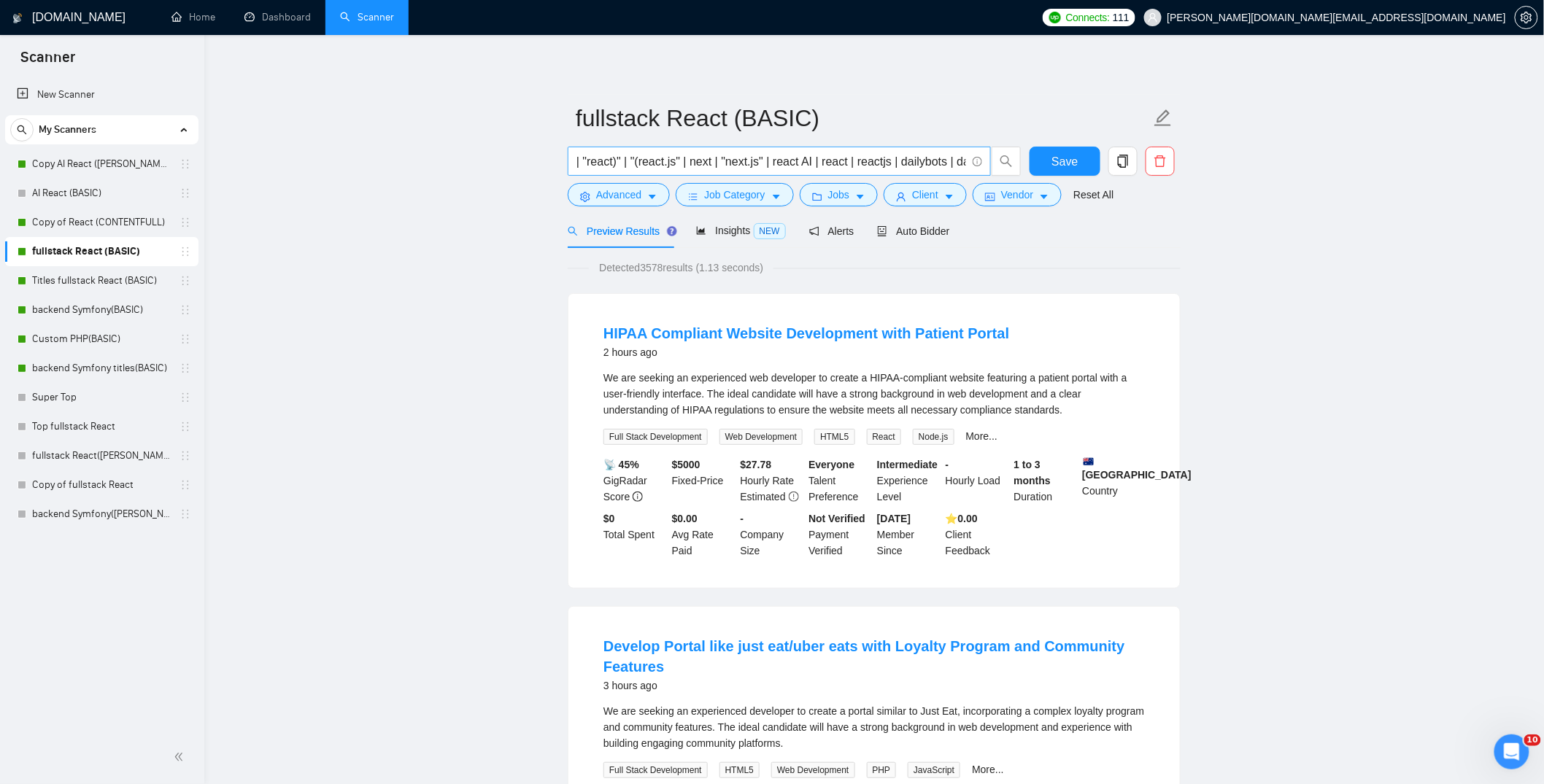
click at [680, 160] on input "| "react)" | "(react.js" | next | "next.js" | react AI | react | reactjs | dail…" at bounding box center [772, 162] width 390 height 18
drag, startPoint x: 581, startPoint y: 162, endPoint x: 559, endPoint y: 166, distance: 22.4
type input ""react)" | "(react" | next | "next.js" | react AI | react | reactjs | dailybots…"
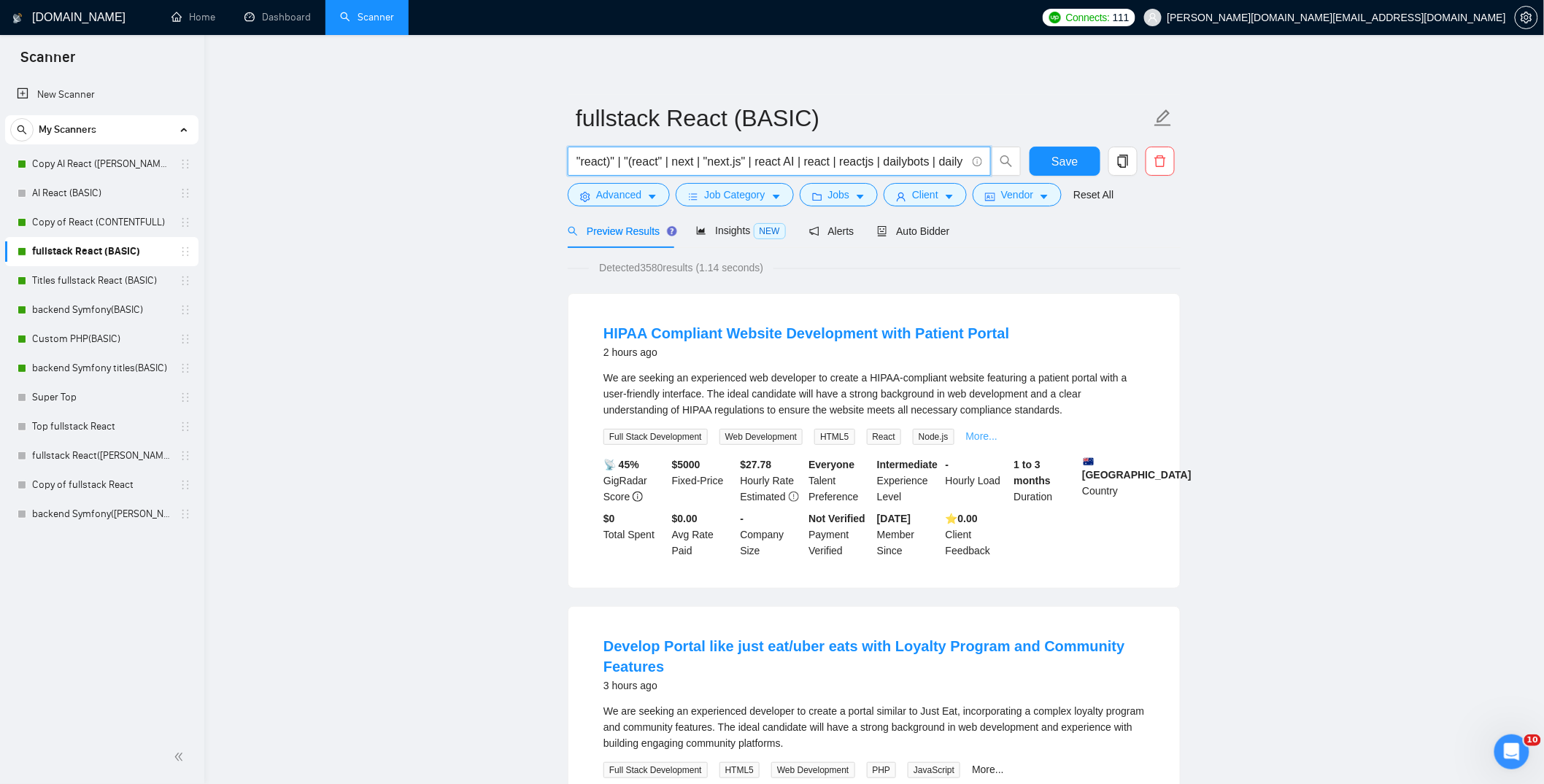
click at [994, 437] on link "More..." at bounding box center [983, 436] width 32 height 12
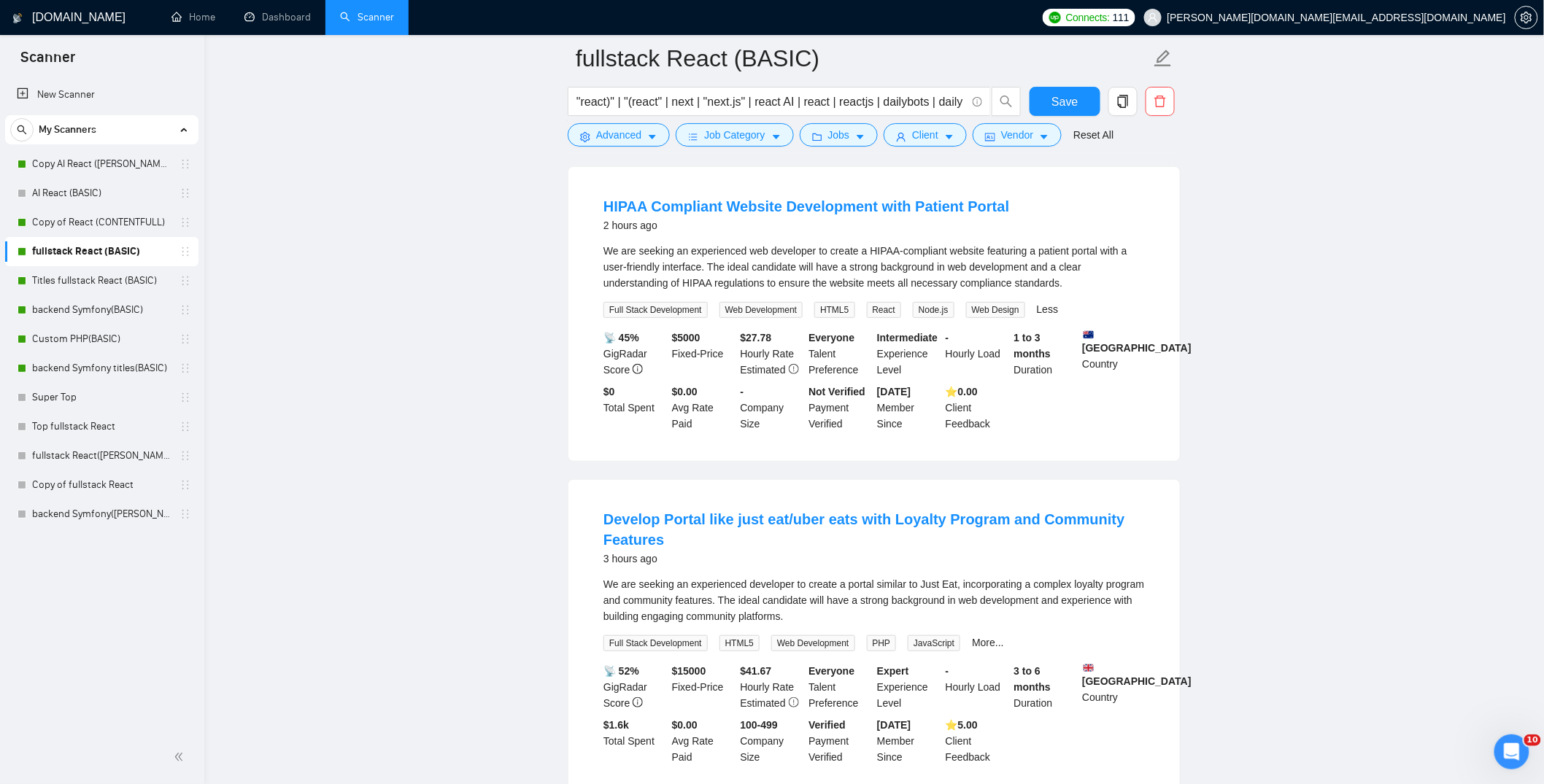
scroll to position [129, 0]
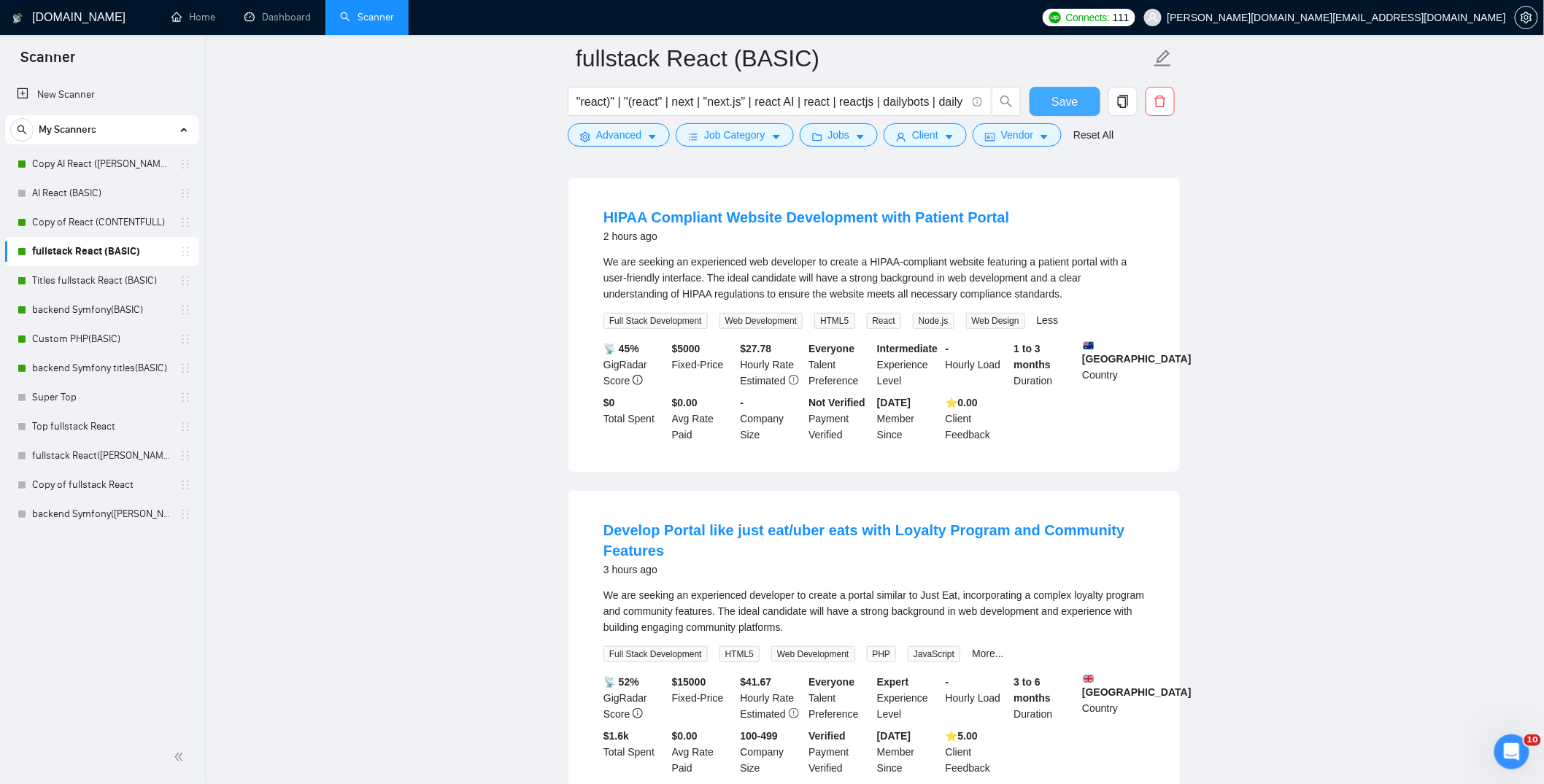
click at [1058, 101] on span "Save" at bounding box center [1064, 102] width 26 height 18
drag, startPoint x: 762, startPoint y: 101, endPoint x: 550, endPoint y: 90, distance: 212.3
click at [53, 161] on link "Copy AI React ([PERSON_NAME])" at bounding box center [101, 164] width 139 height 30
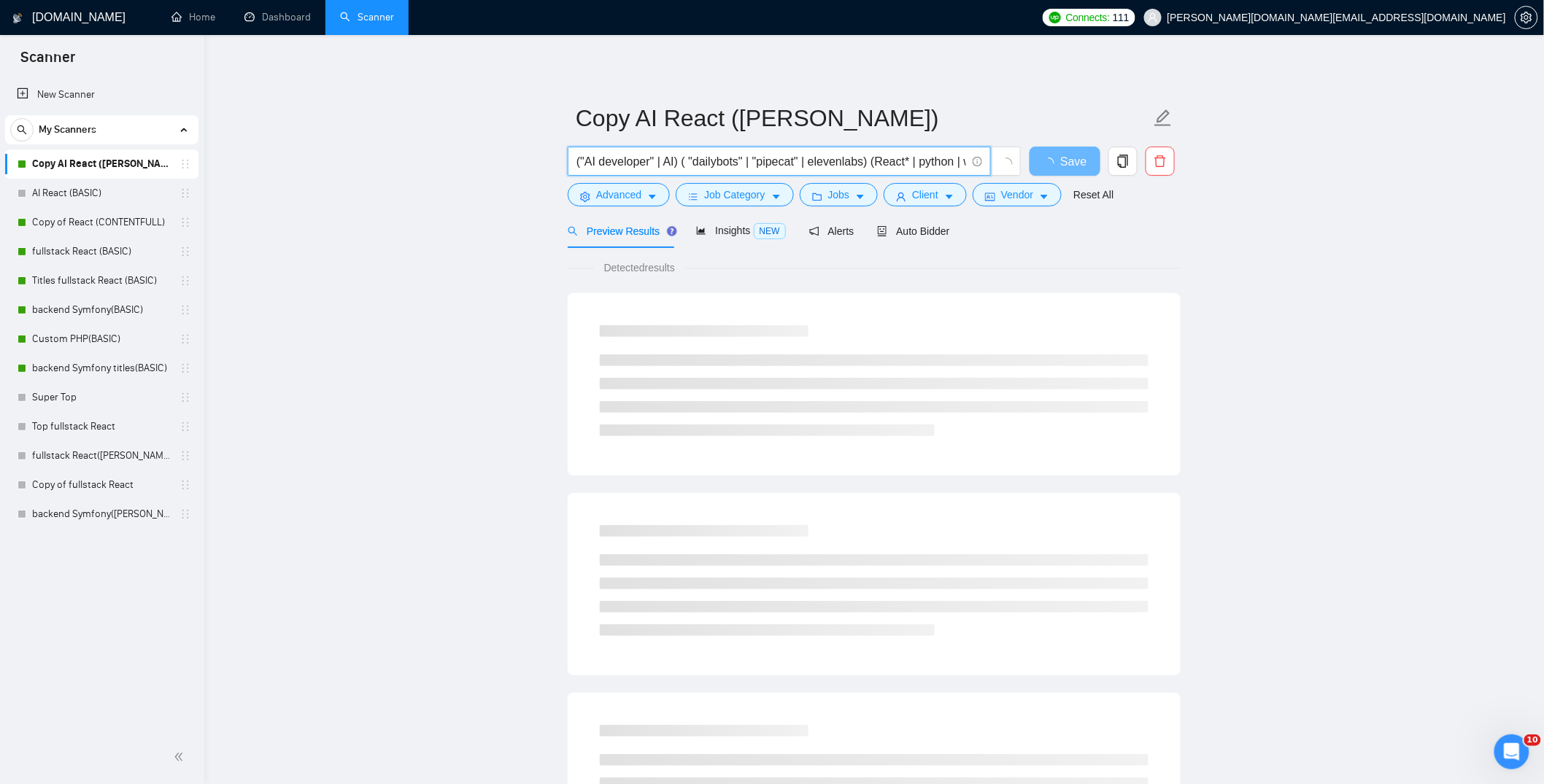
click at [578, 164] on input "("AI developer" | AI) ( "dailybots" | "pipecat" | elevenlabs) (React* | python …" at bounding box center [772, 162] width 390 height 18
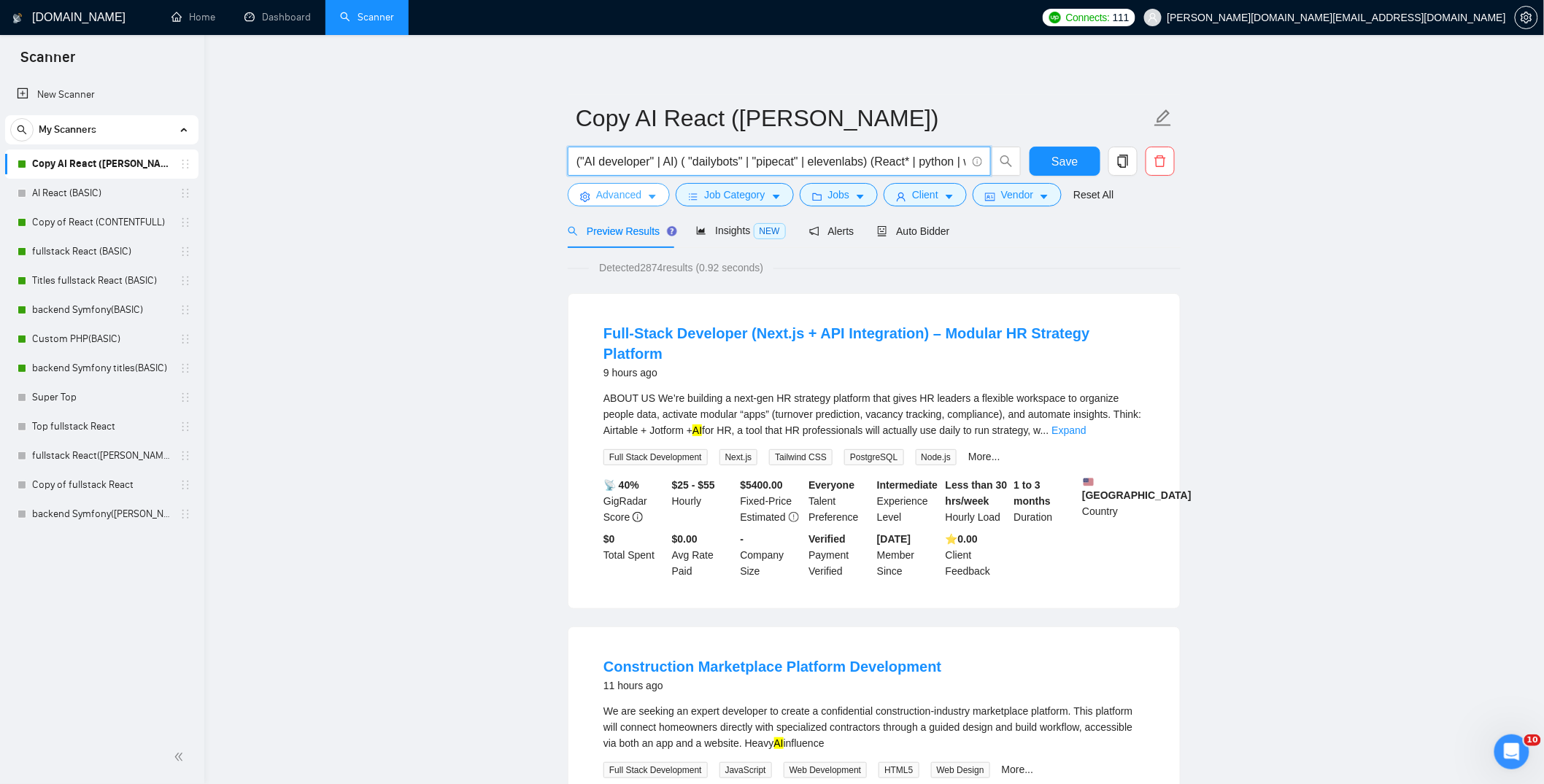
paste input ""react)" | "(react" | next | "next.js" |"
type input ""react)" | "(react" | next | "next.js" | ("AI developer" | AI) ( "dailybots" | …"
click at [1074, 156] on span "Save" at bounding box center [1064, 162] width 26 height 18
click at [272, 14] on link "Dashboard" at bounding box center [277, 17] width 66 height 13
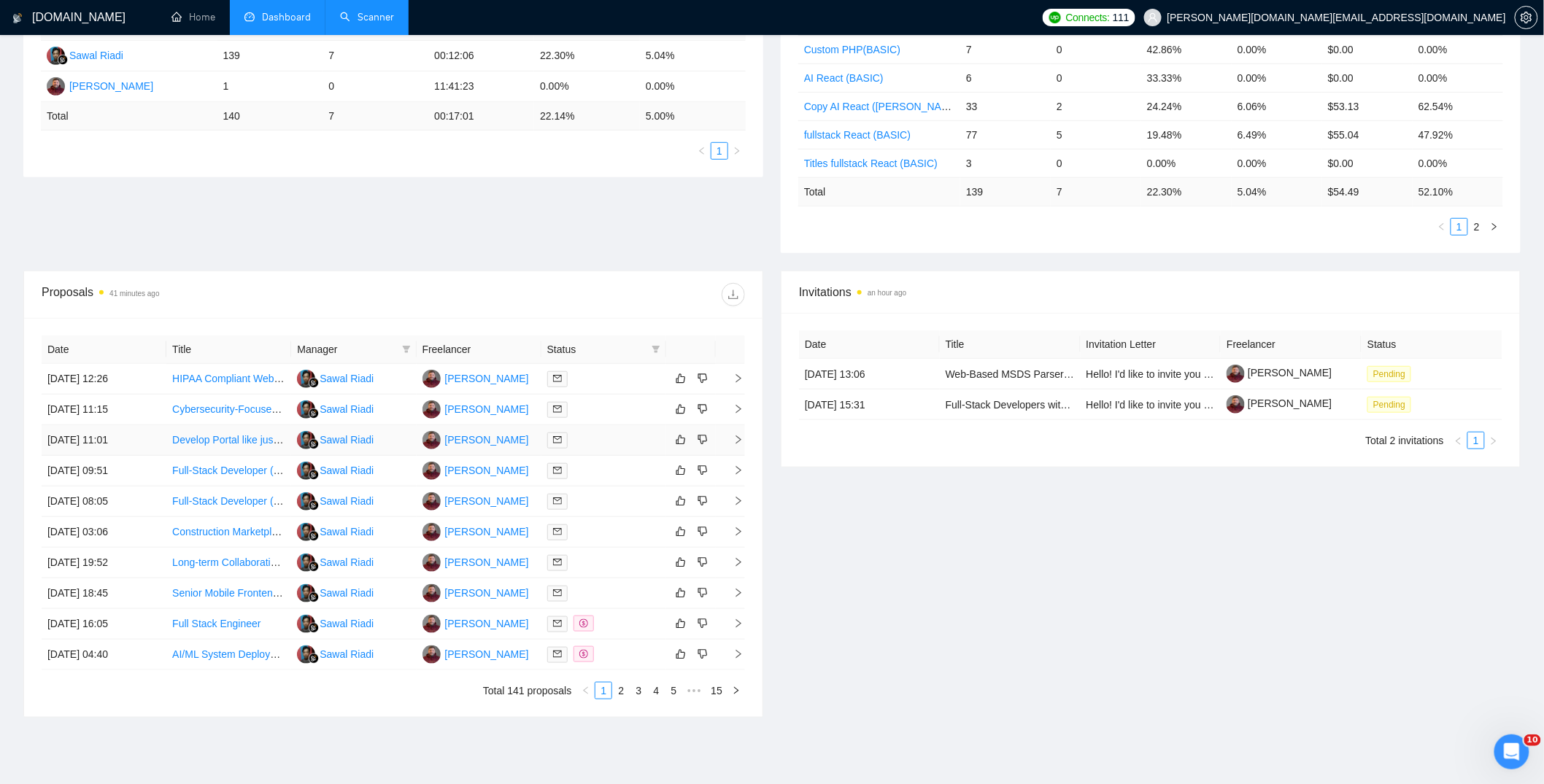
scroll to position [373, 0]
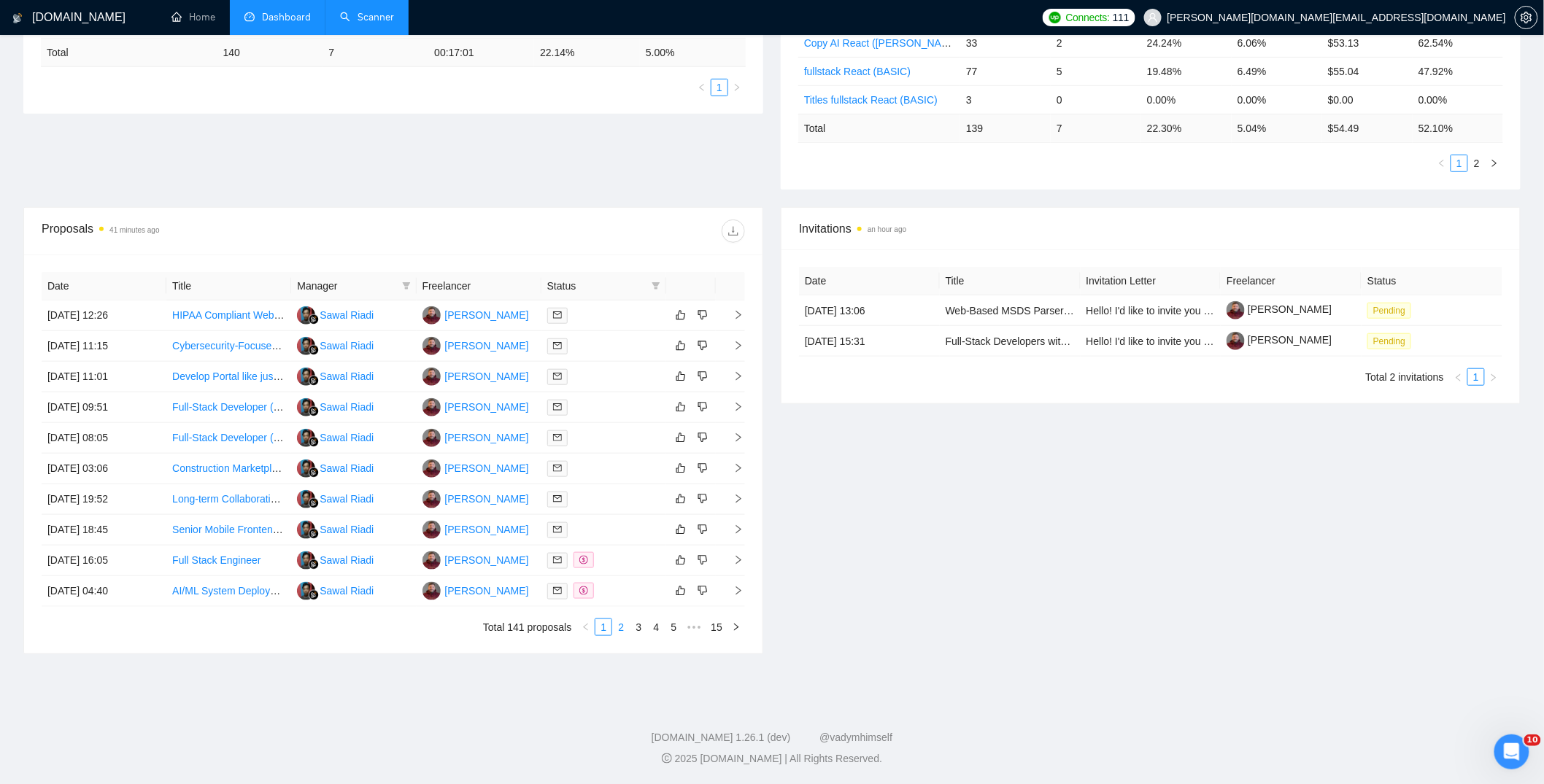
click at [620, 629] on link "2" at bounding box center [621, 628] width 16 height 16
click at [390, 20] on link "Scanner" at bounding box center [367, 17] width 54 height 13
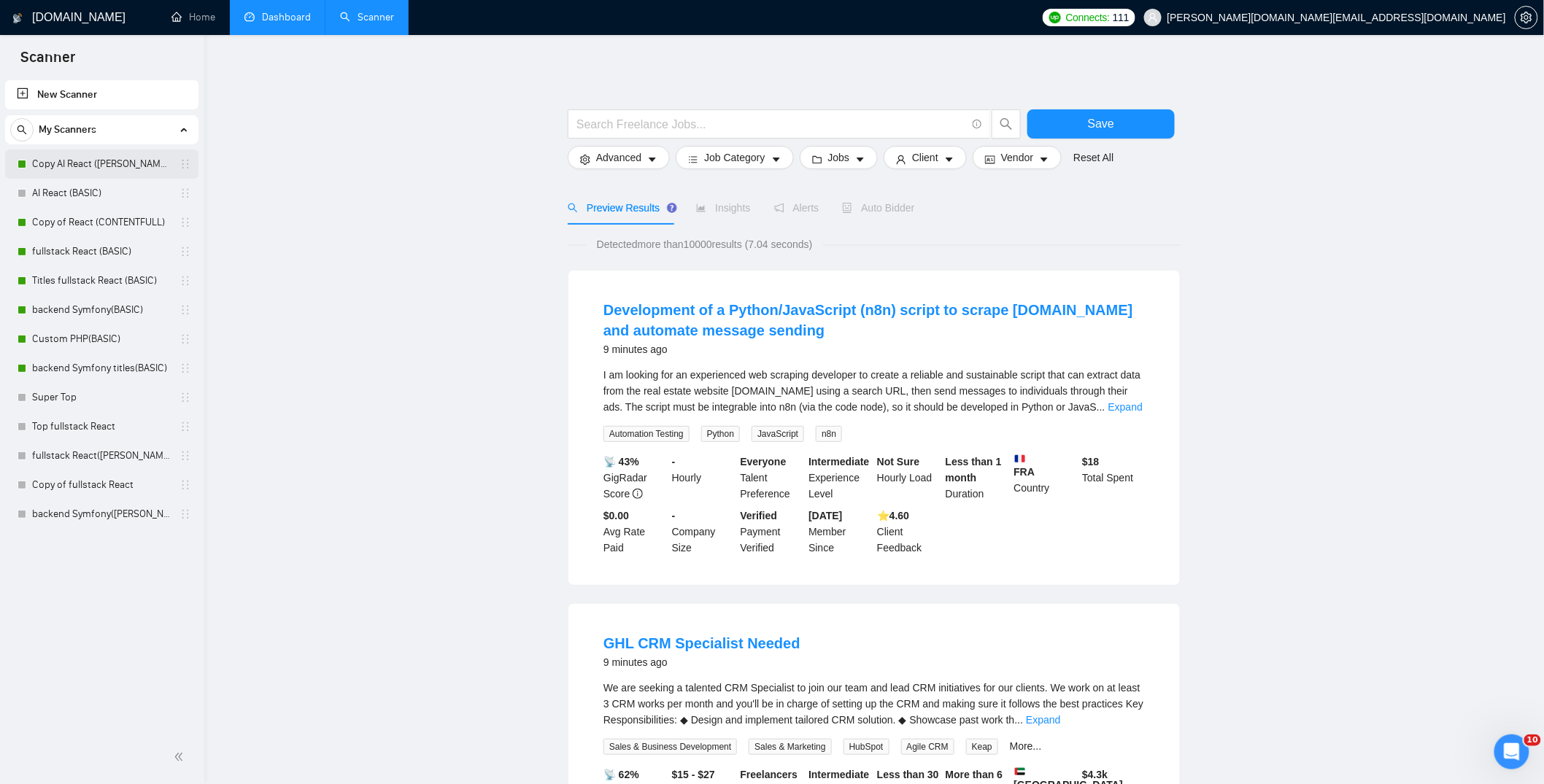
click at [76, 169] on link "Copy AI React ([PERSON_NAME])" at bounding box center [101, 164] width 139 height 30
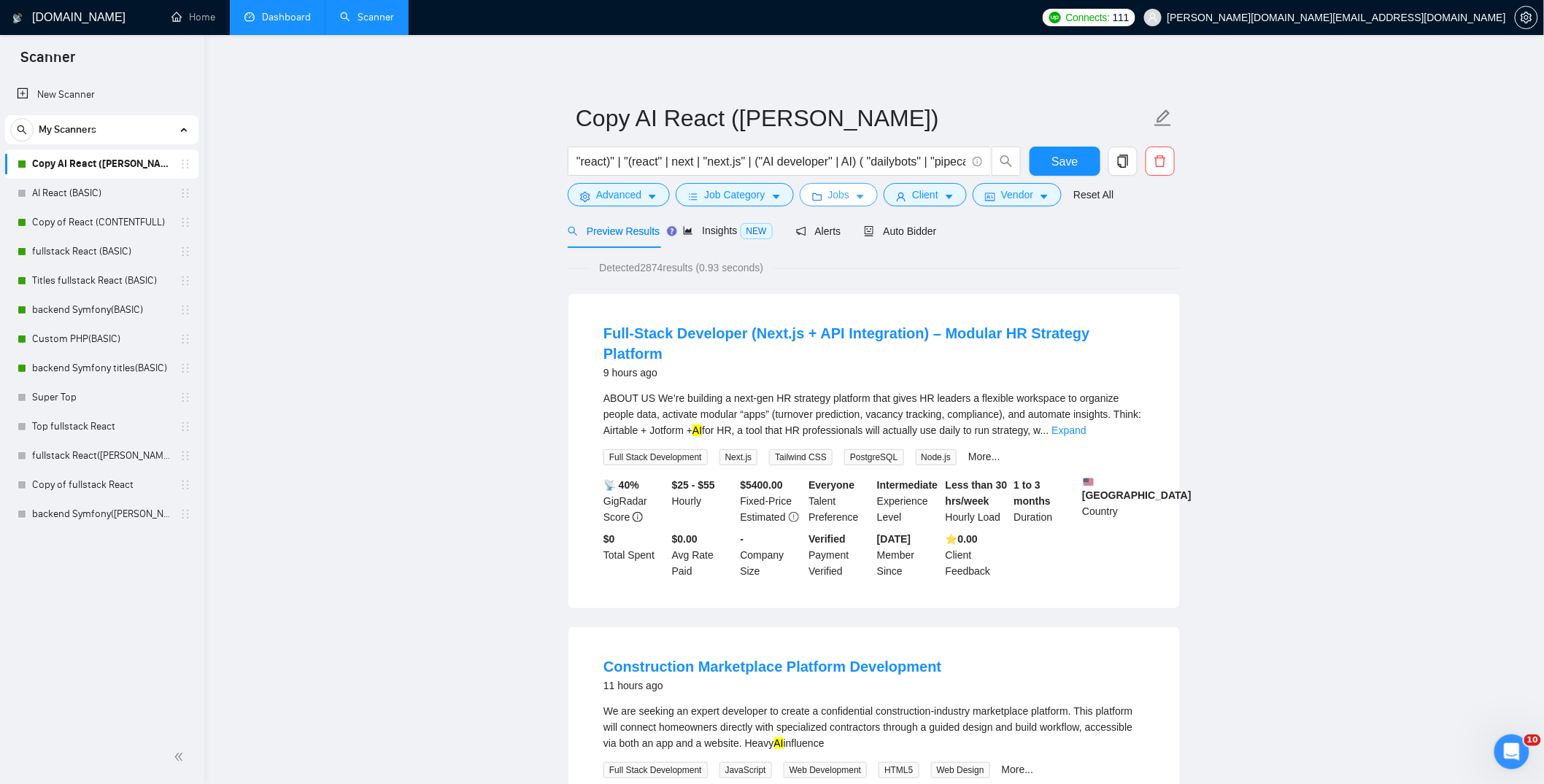
click at [837, 198] on span "Jobs" at bounding box center [839, 195] width 21 height 16
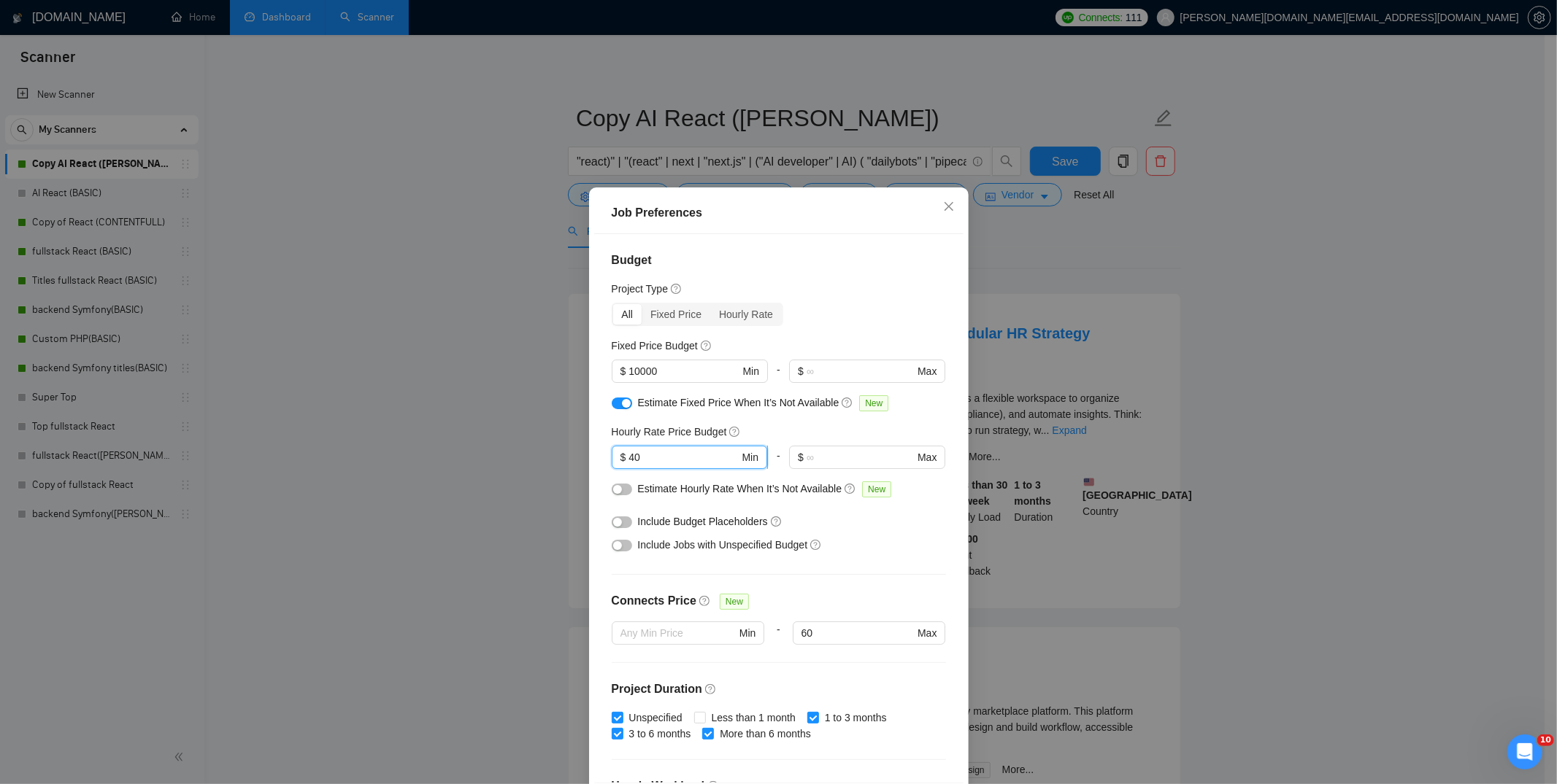
drag, startPoint x: 637, startPoint y: 459, endPoint x: 626, endPoint y: 459, distance: 11.0
click at [629, 459] on input "40" at bounding box center [683, 458] width 110 height 16
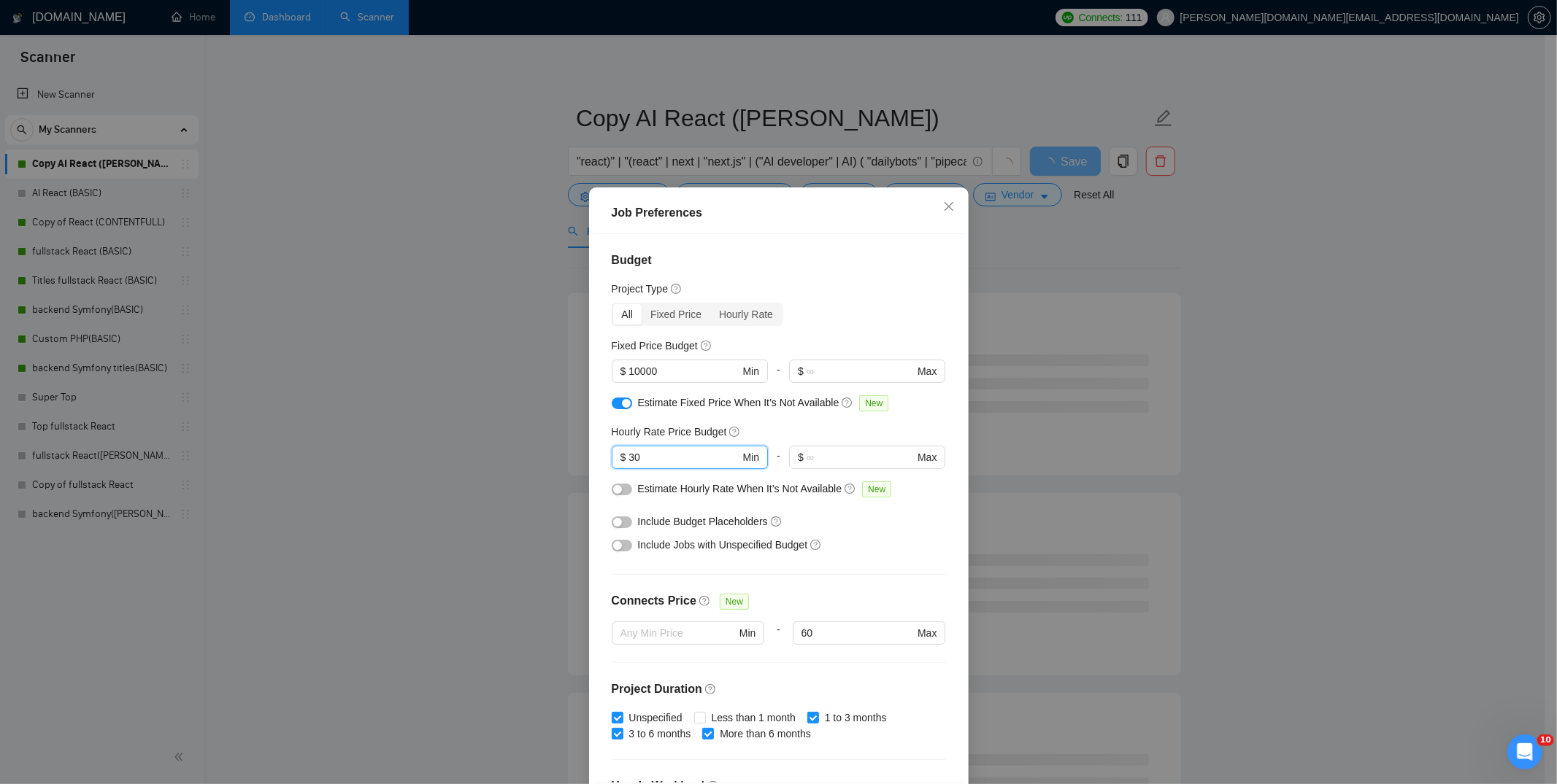
type input "30"
click at [620, 487] on button "button" at bounding box center [622, 489] width 21 height 12
drag, startPoint x: 625, startPoint y: 372, endPoint x: 689, endPoint y: 375, distance: 64.1
click at [689, 375] on input "10000" at bounding box center [683, 371] width 110 height 16
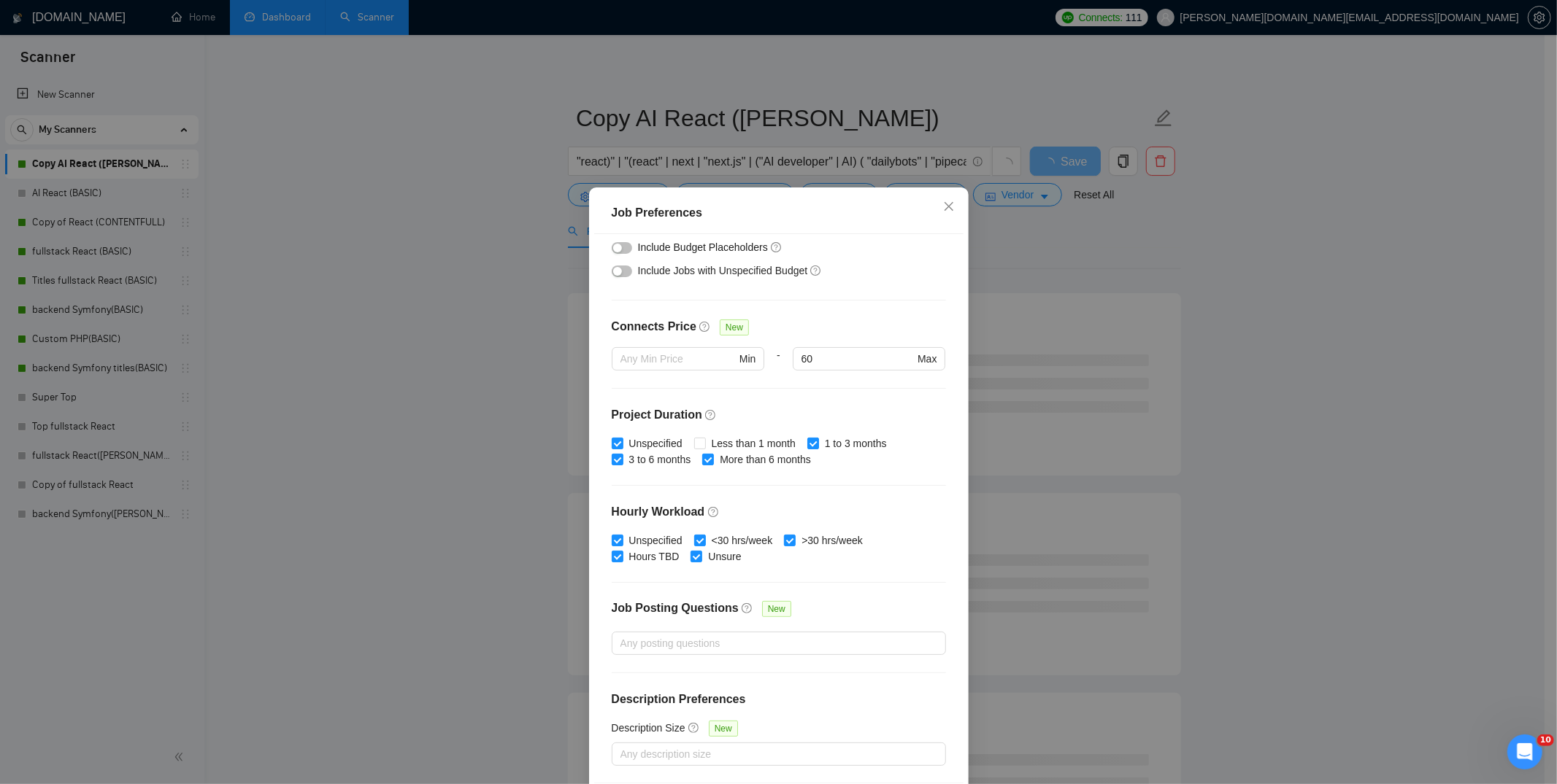
scroll to position [63, 0]
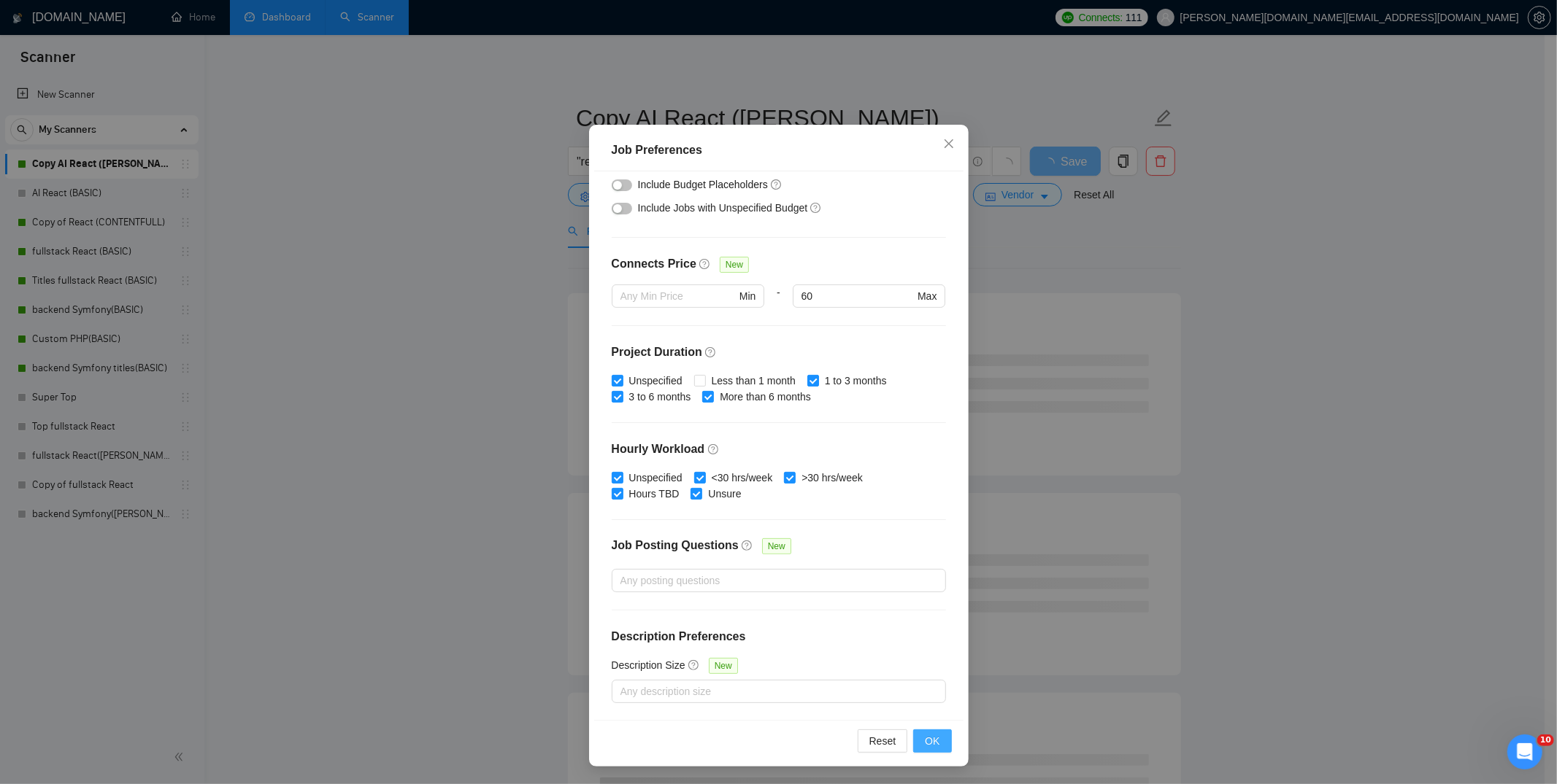
type input "3000"
click at [927, 742] on span "OK" at bounding box center [932, 741] width 14 height 16
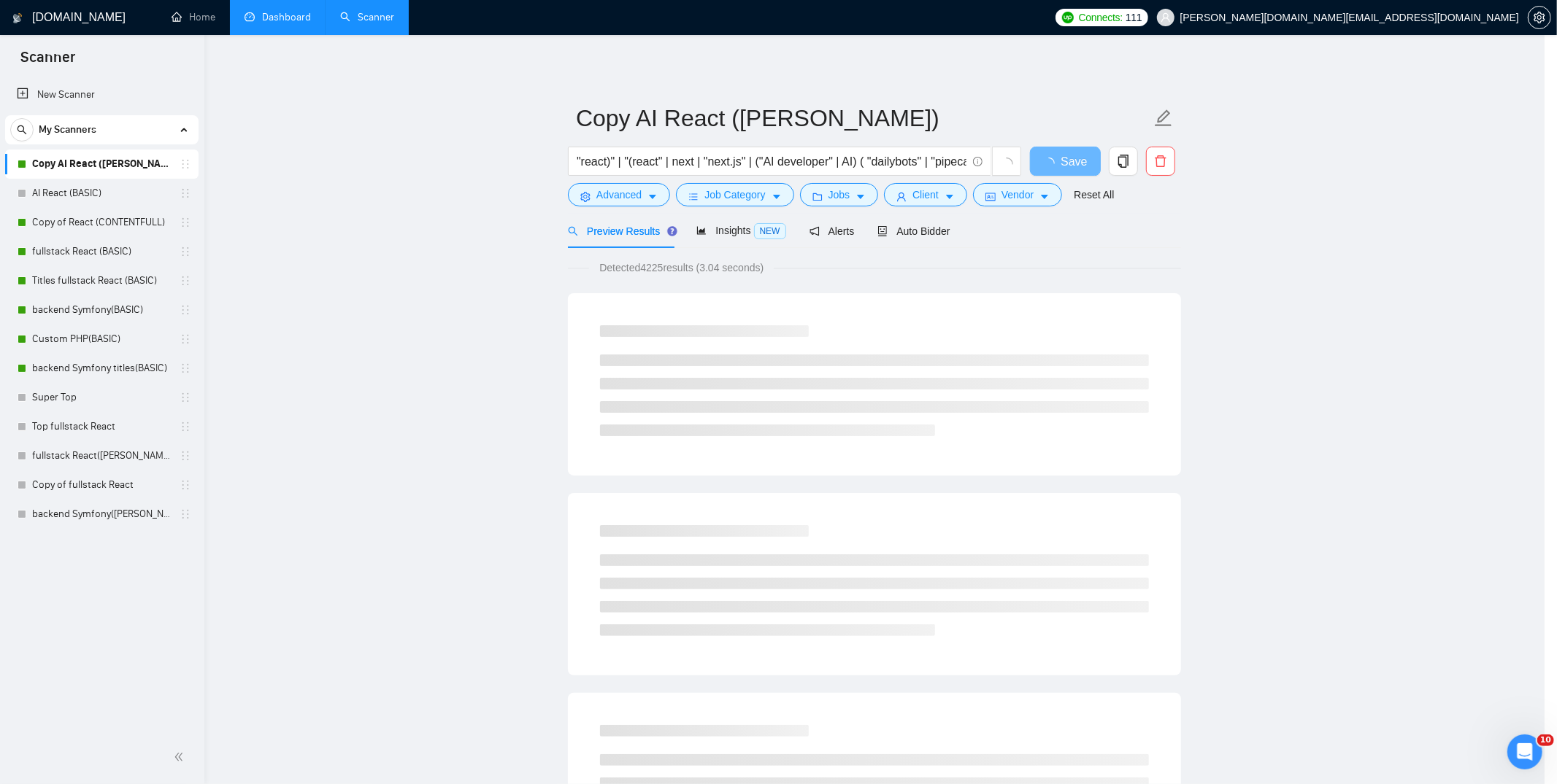
scroll to position [0, 0]
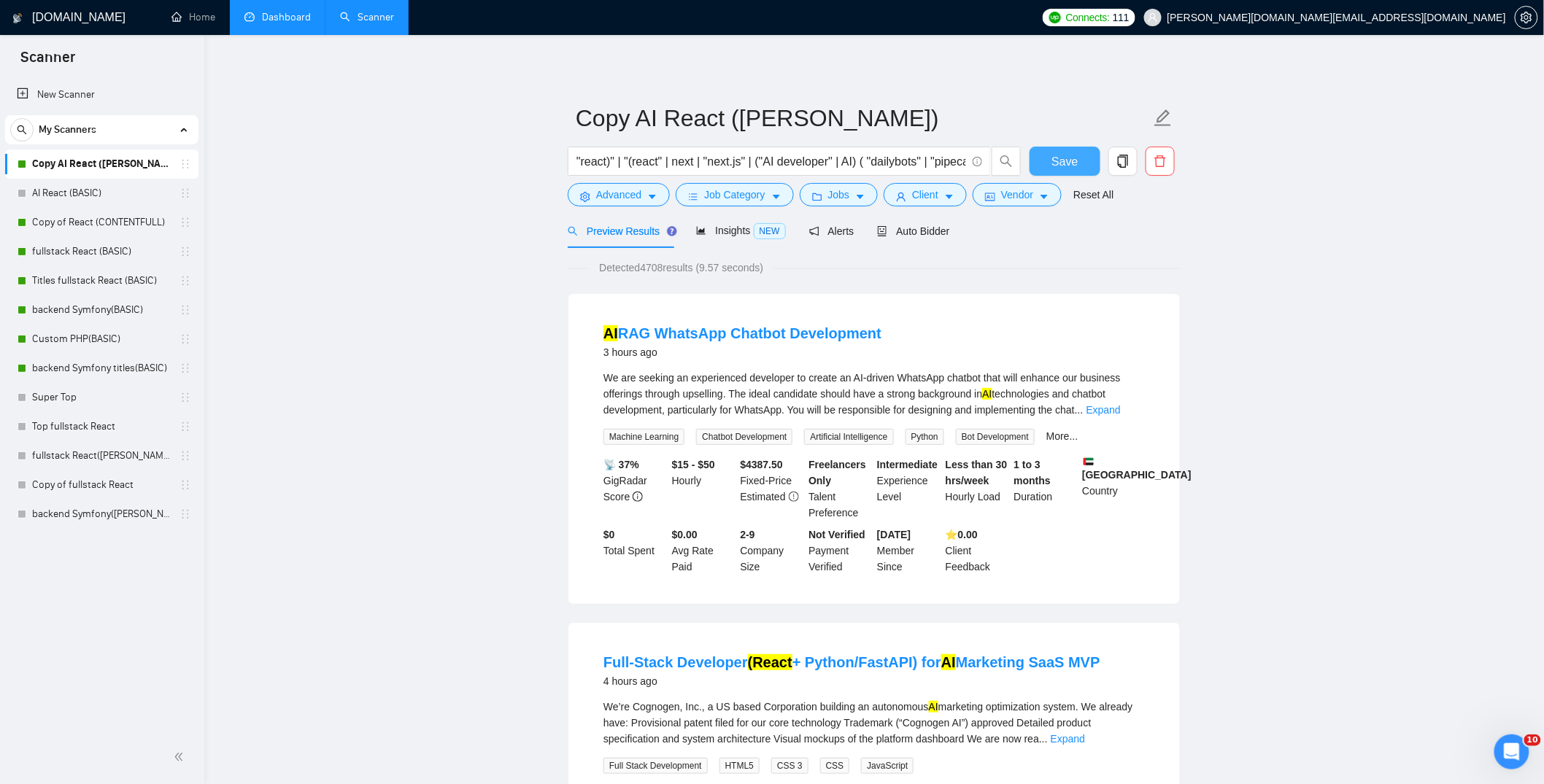
click at [1062, 159] on span "Save" at bounding box center [1064, 162] width 26 height 18
click at [75, 223] on link "Copy of React (CONTENTFULL)" at bounding box center [101, 223] width 139 height 30
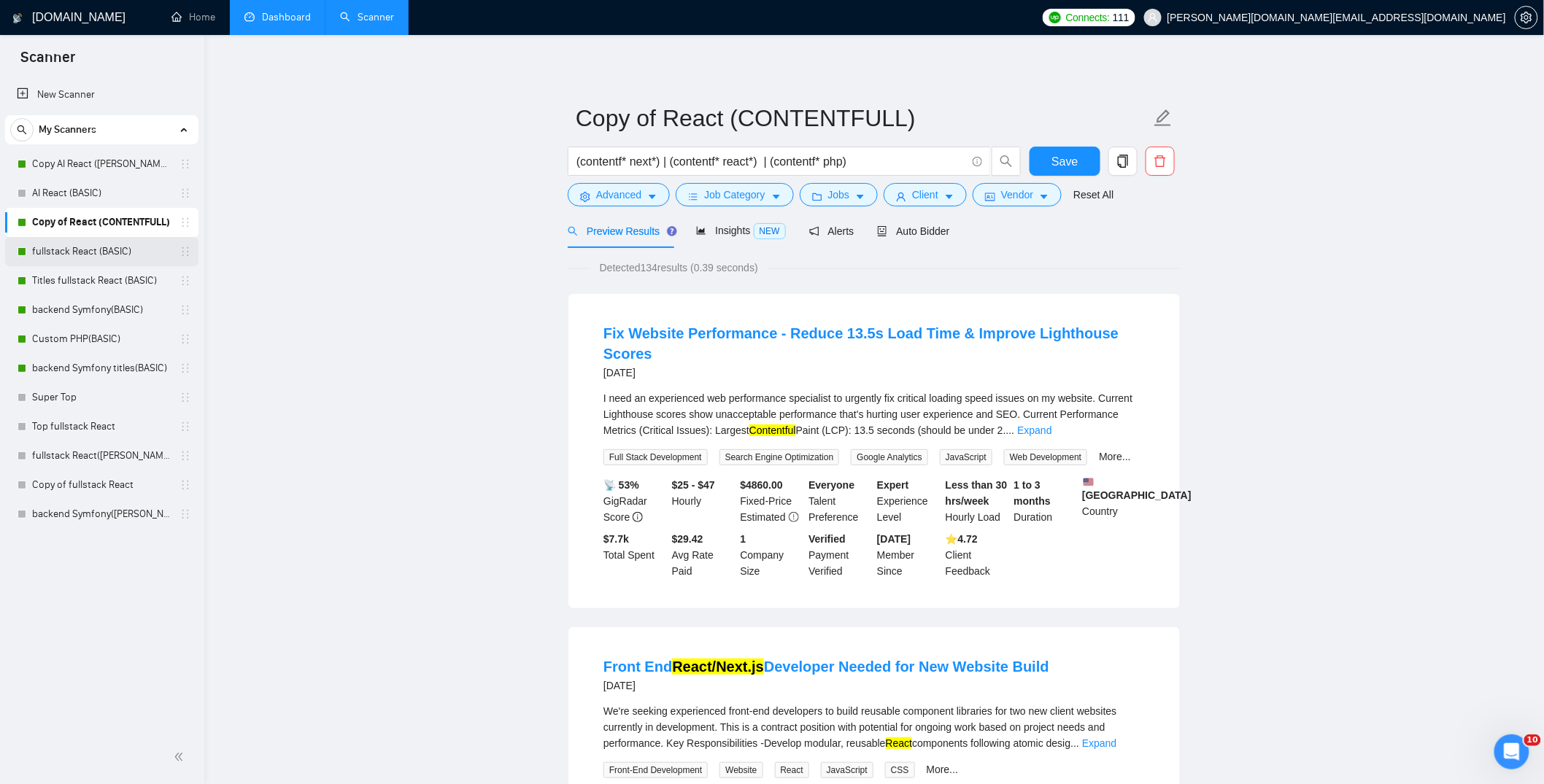
click at [105, 252] on link "fullstack React (BASIC)" at bounding box center [101, 251] width 139 height 30
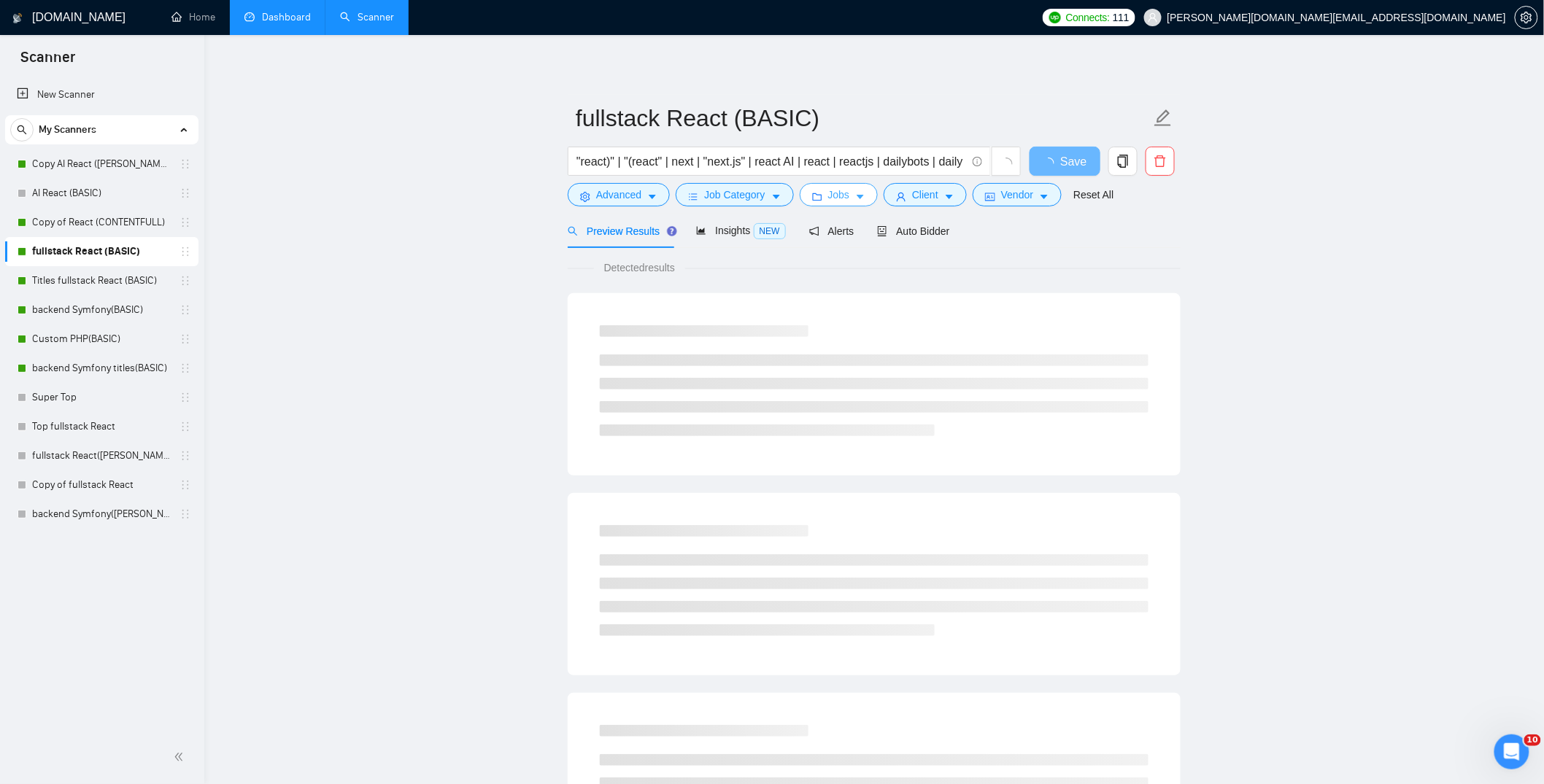
click at [847, 192] on span "Jobs" at bounding box center [839, 195] width 21 height 16
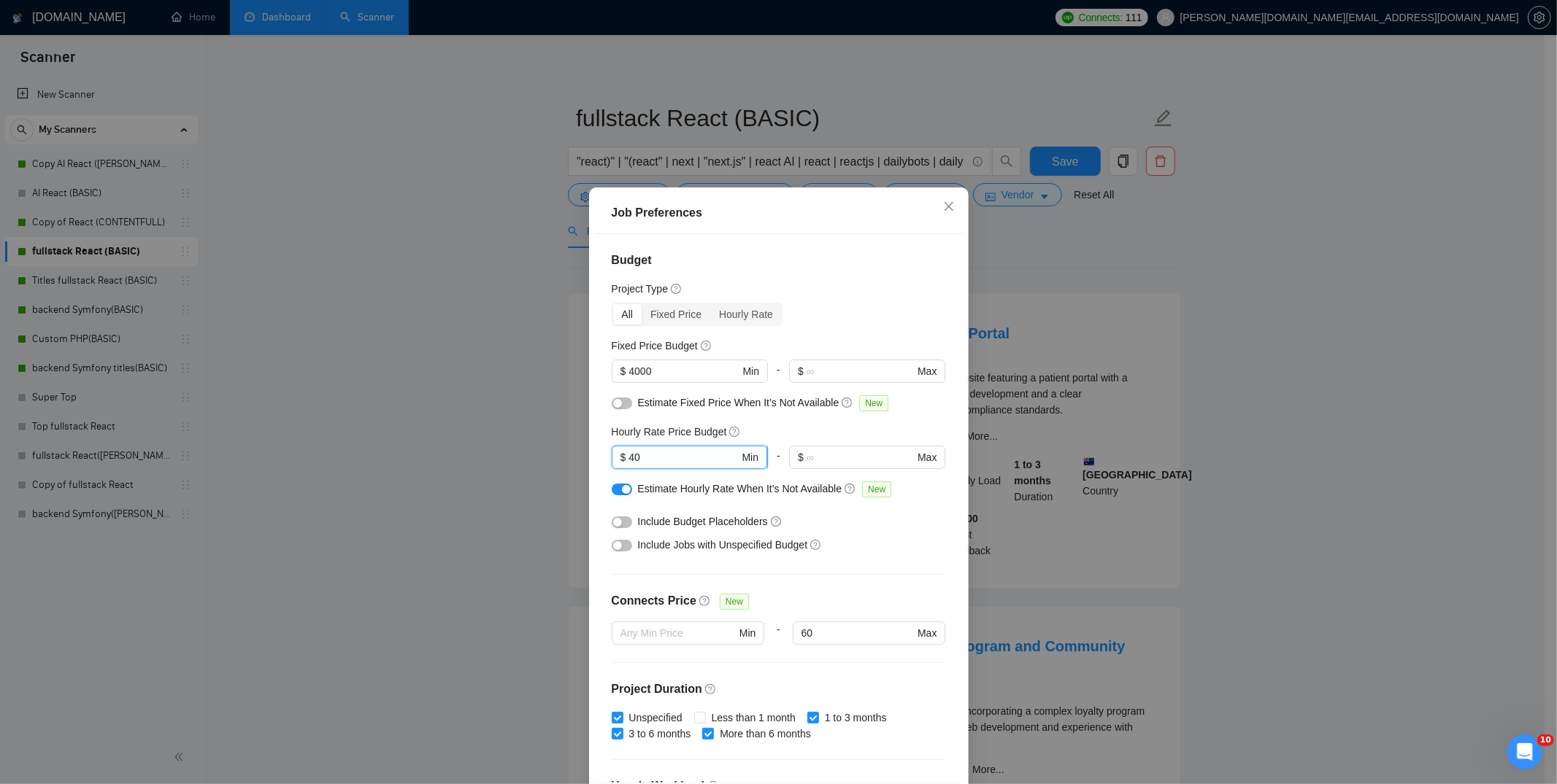
drag, startPoint x: 654, startPoint y: 459, endPoint x: 625, endPoint y: 454, distance: 29.4
click at [629, 454] on input "40" at bounding box center [683, 458] width 110 height 16
click at [664, 459] on input "40" at bounding box center [683, 458] width 110 height 16
drag, startPoint x: 649, startPoint y: 457, endPoint x: 623, endPoint y: 456, distance: 26.0
click at [629, 456] on input "40" at bounding box center [683, 458] width 110 height 16
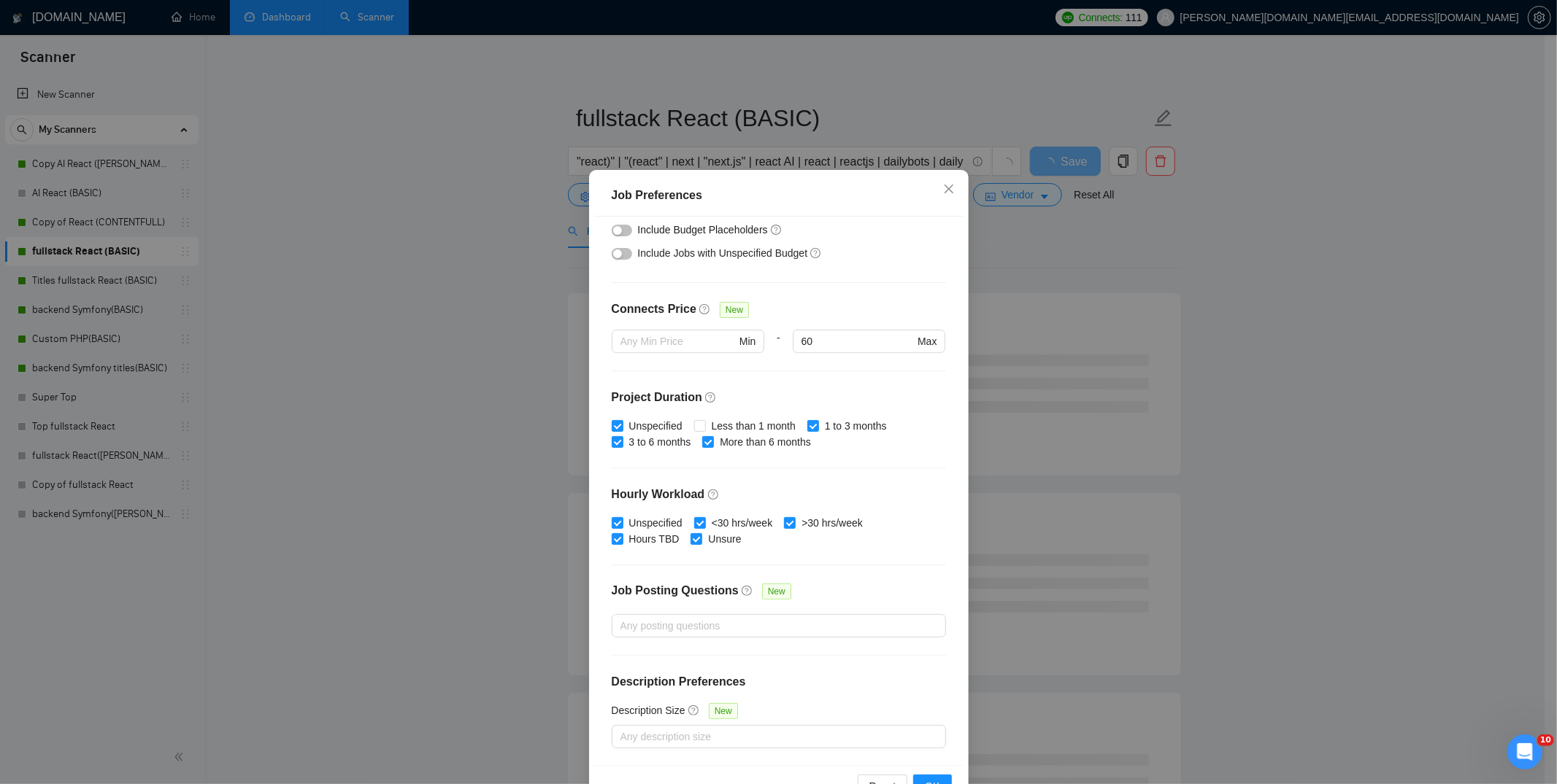
scroll to position [63, 0]
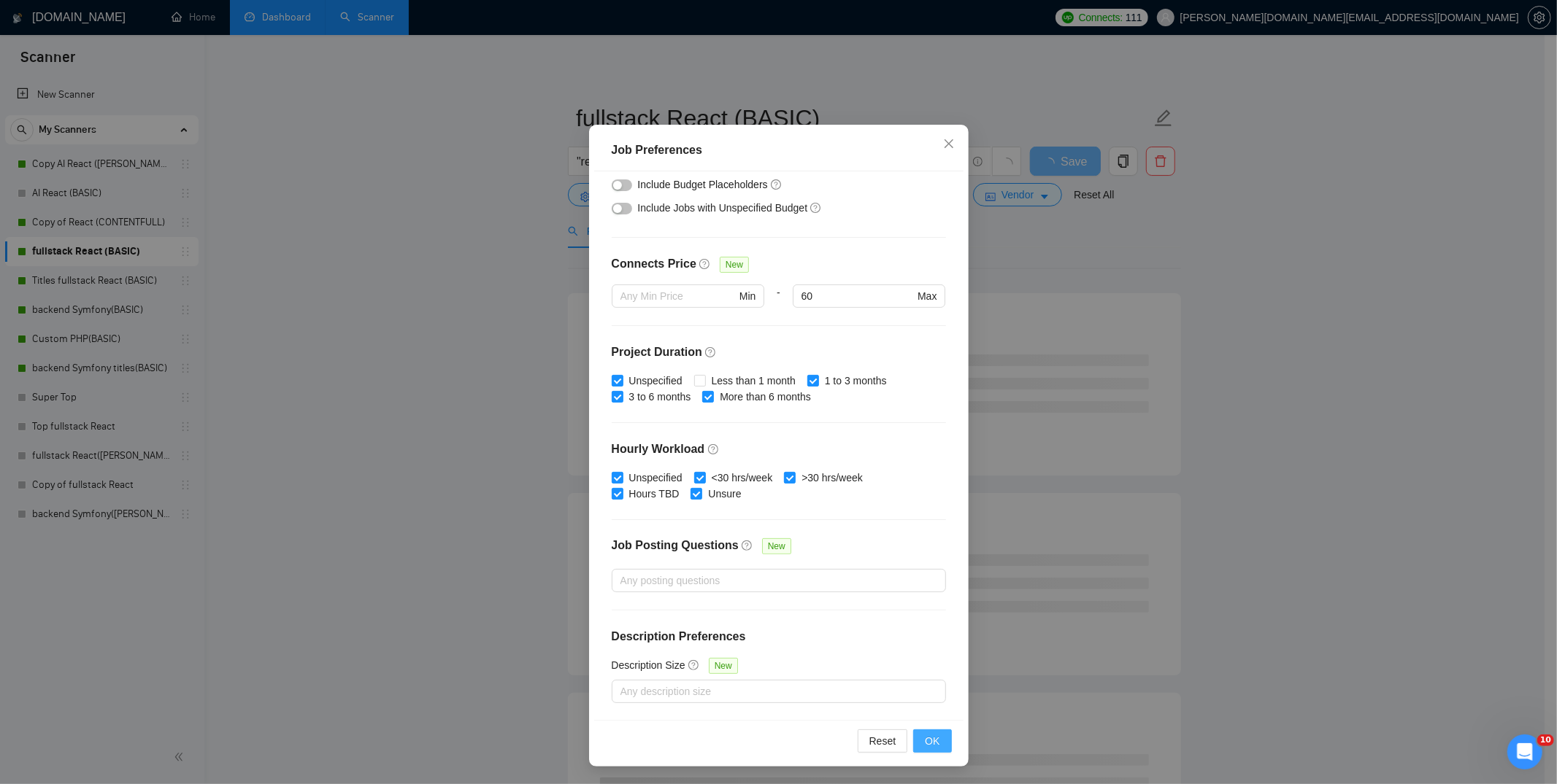
type input "30"
click at [935, 738] on button "OK" at bounding box center [932, 741] width 38 height 23
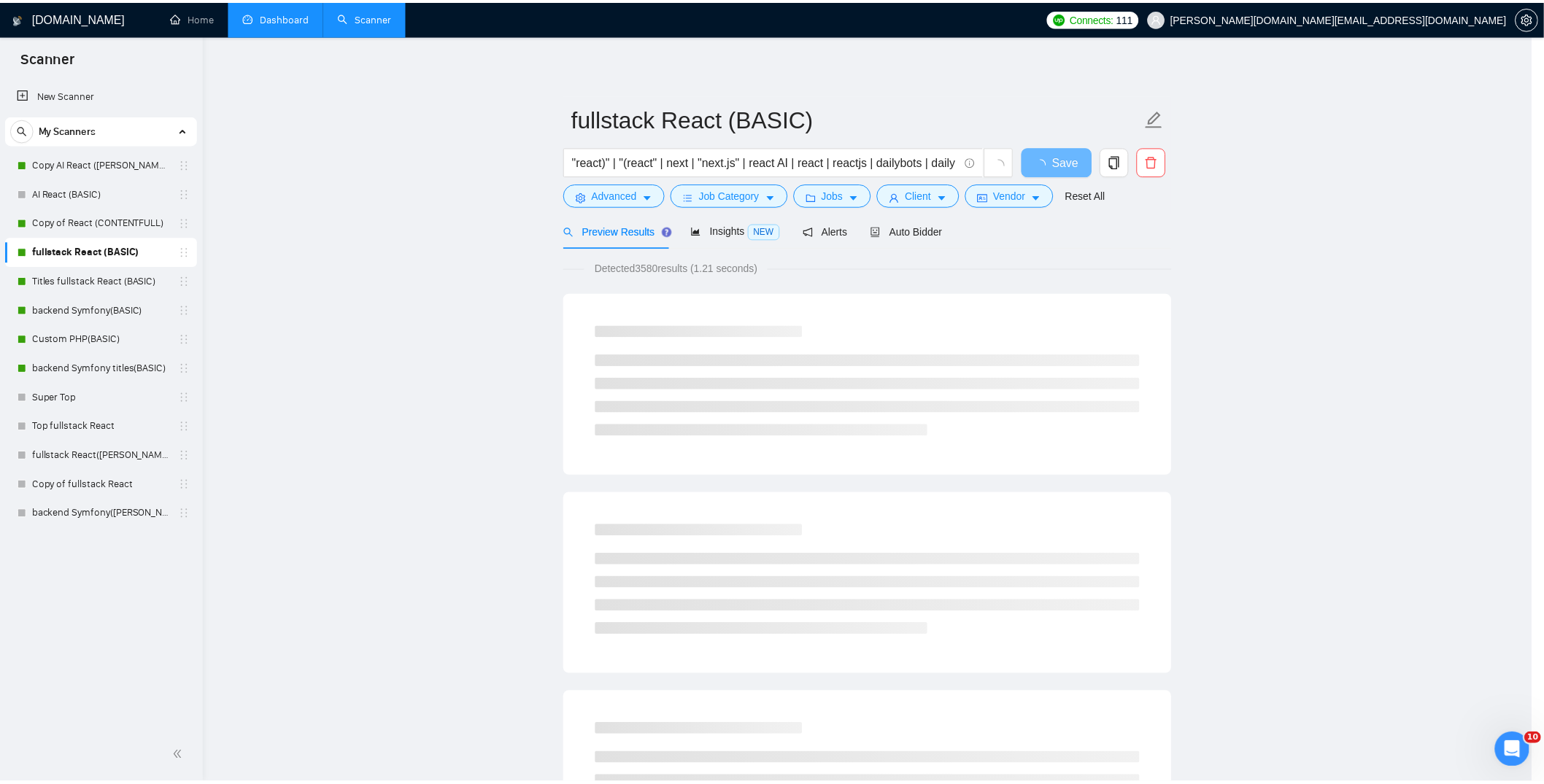
scroll to position [0, 0]
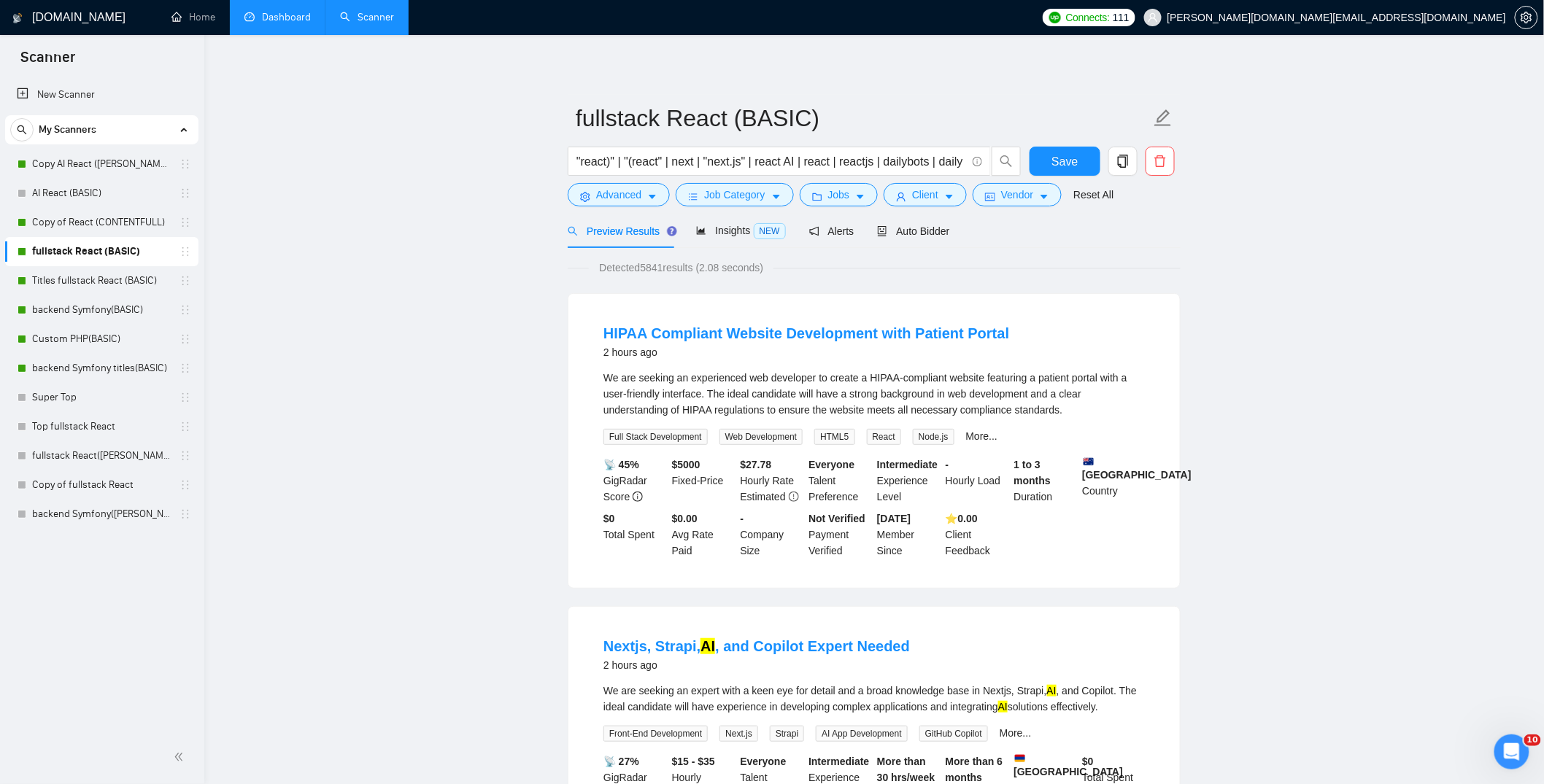
click at [1060, 164] on span "Save" at bounding box center [1064, 162] width 26 height 18
click at [287, 23] on link "Dashboard" at bounding box center [277, 17] width 66 height 13
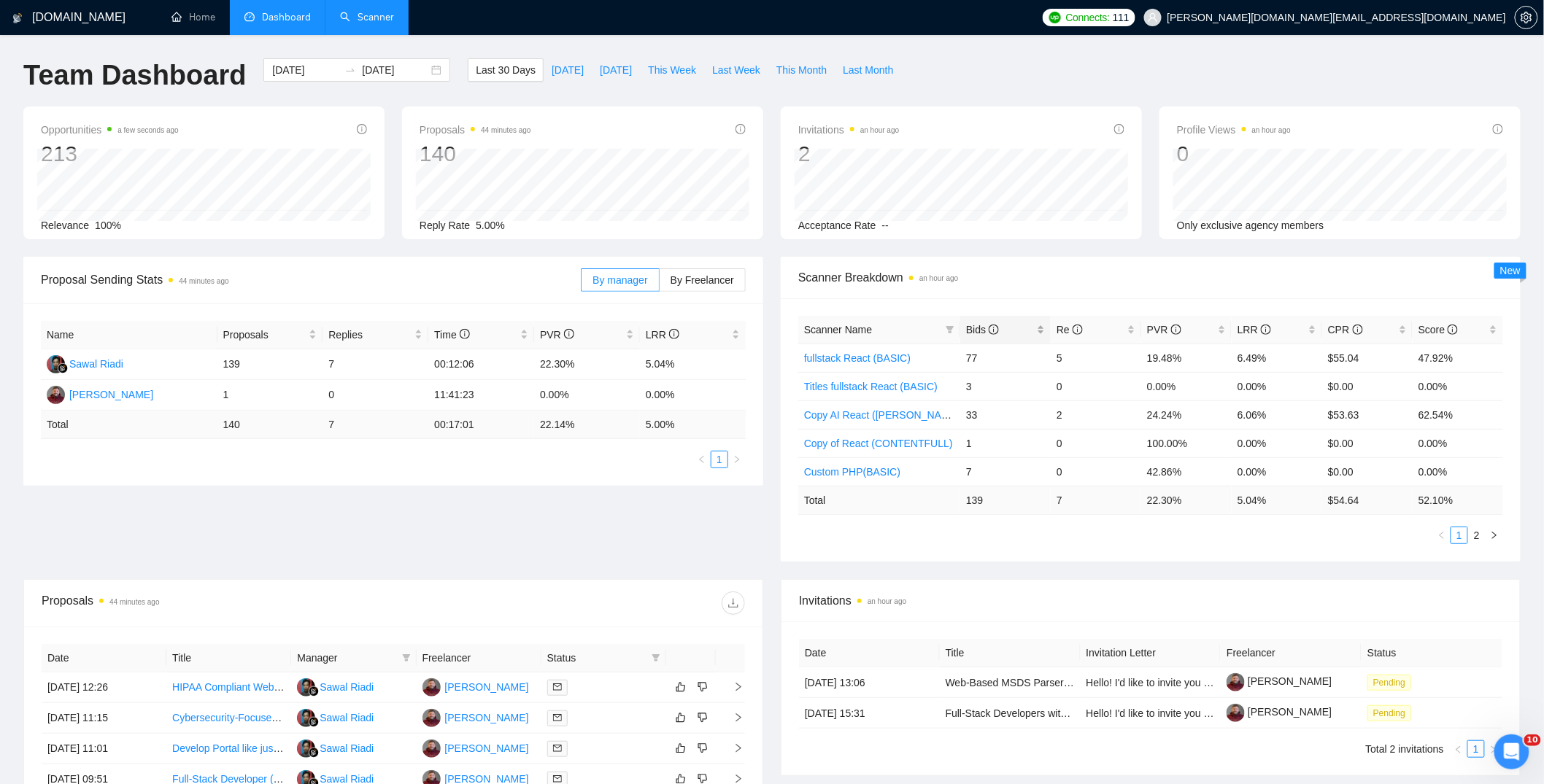
click at [977, 329] on span "Bids" at bounding box center [983, 329] width 33 height 12
click at [978, 328] on span "Bids" at bounding box center [983, 329] width 33 height 12
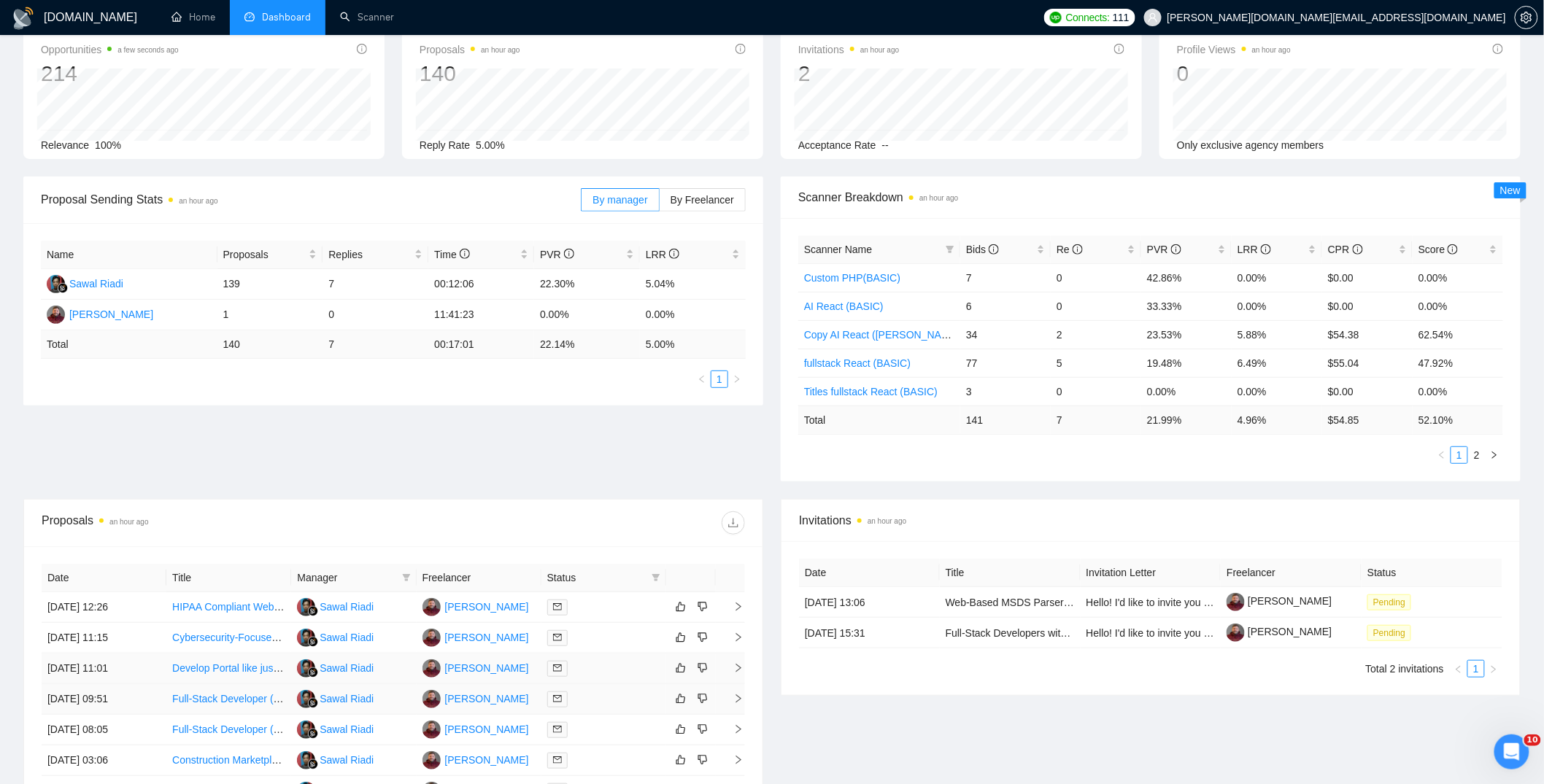
scroll to position [81, 0]
click at [736, 434] on div "Proposal Sending Stats an hour ago By manager By Freelancer Name Proposals Repl…" at bounding box center [772, 337] width 1514 height 323
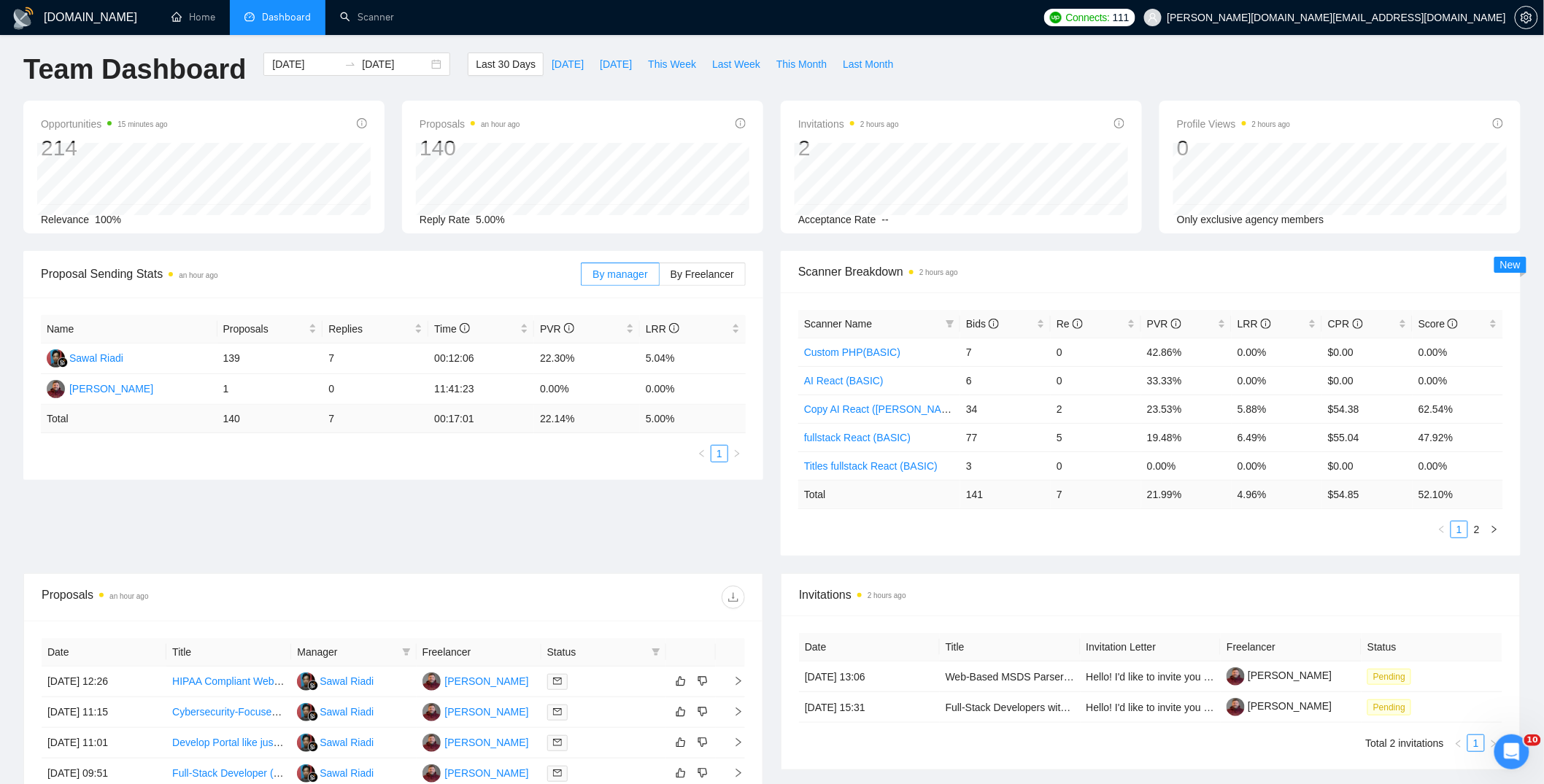
scroll to position [0, 0]
